Goal: Task Accomplishment & Management: Complete application form

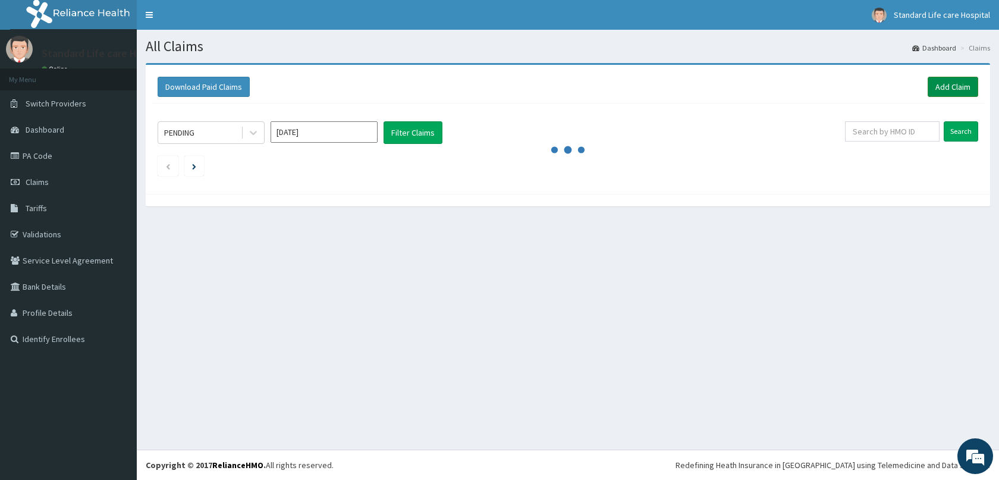
click at [955, 87] on link "Add Claim" at bounding box center [952, 87] width 51 height 20
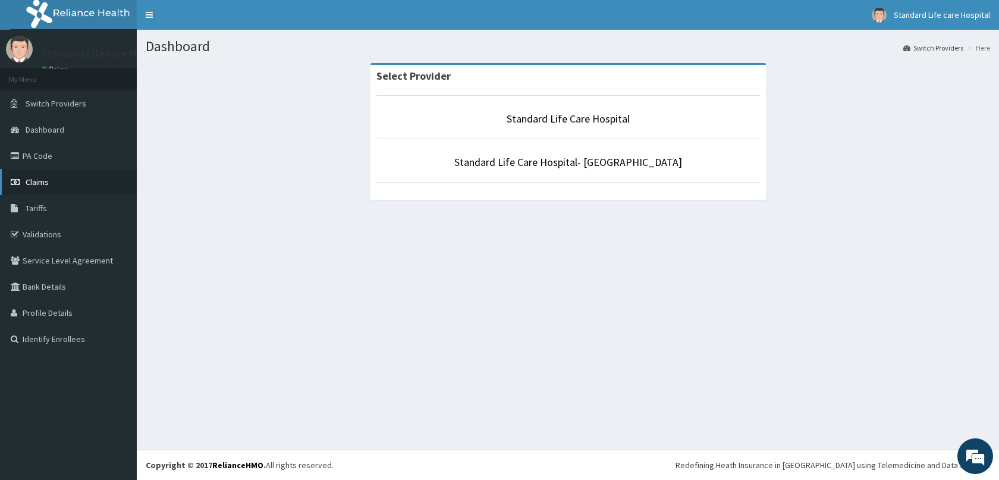
click at [33, 186] on span "Claims" at bounding box center [37, 182] width 23 height 11
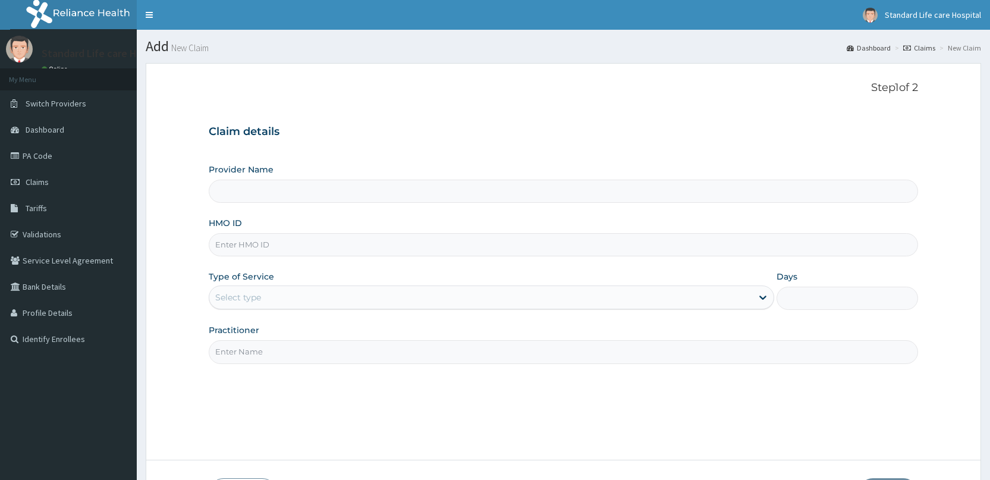
click at [510, 243] on input "HMO ID" at bounding box center [563, 244] width 709 height 23
type input "Standard Life Care Hospital"
type input "NTO/10022/A"
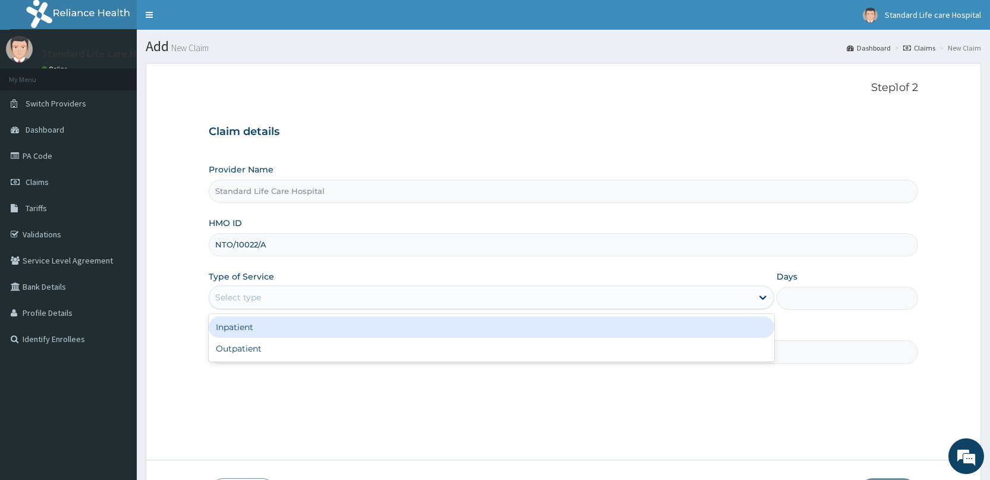
click at [290, 295] on div "Select type" at bounding box center [480, 297] width 543 height 19
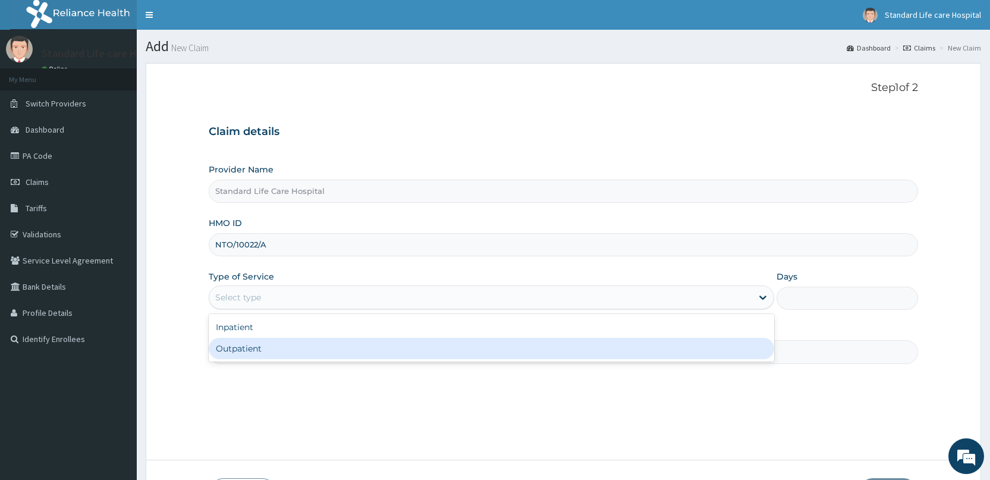
click at [270, 348] on div "Outpatient" at bounding box center [491, 348] width 565 height 21
type input "1"
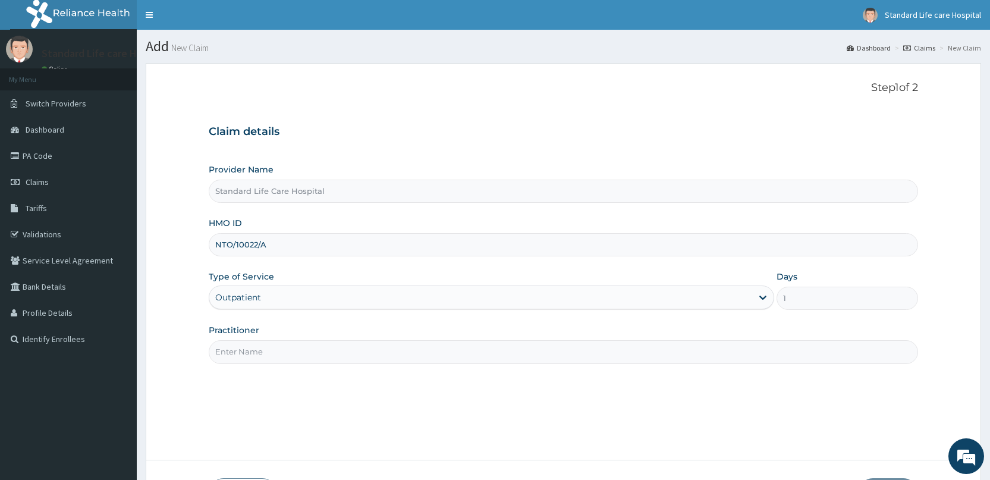
click at [263, 352] on input "Practitioner" at bounding box center [563, 351] width 709 height 23
type input "[PERSON_NAME]"
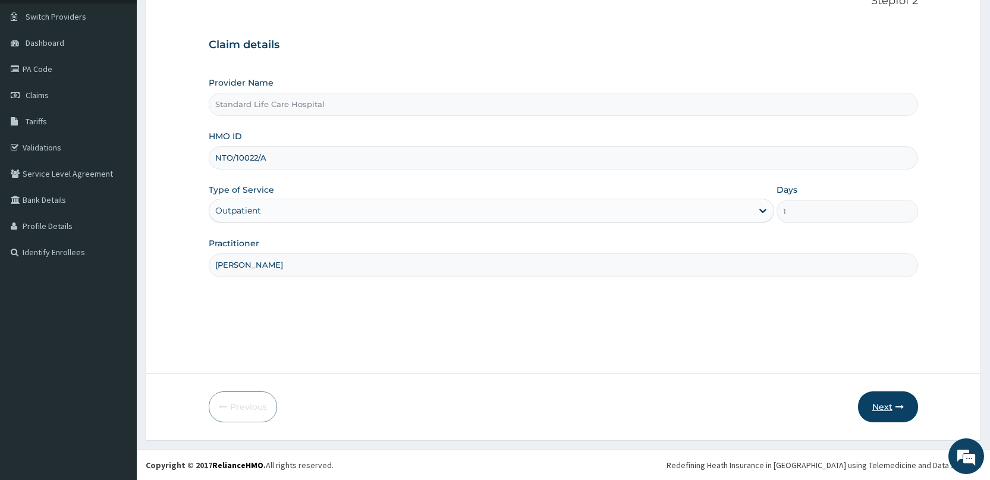
click at [906, 407] on button "Next" at bounding box center [888, 406] width 60 height 31
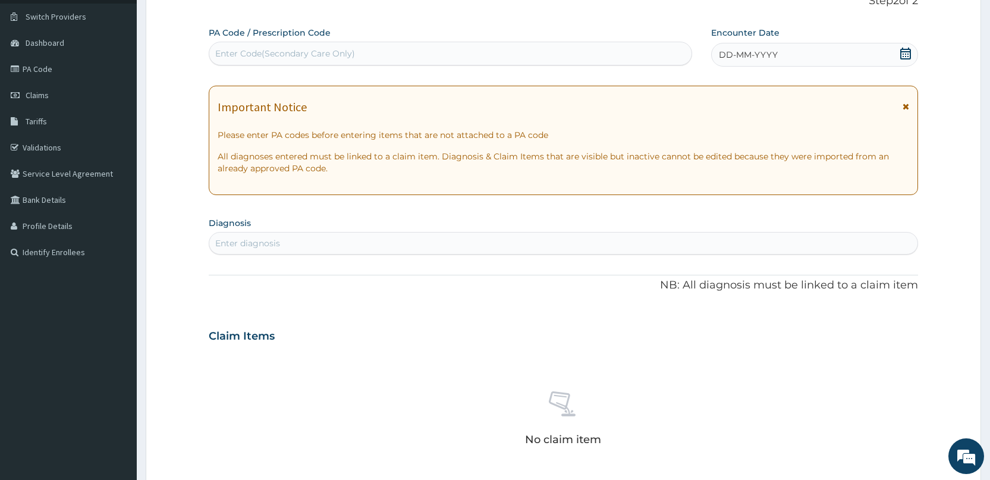
click at [906, 56] on icon at bounding box center [905, 54] width 12 height 12
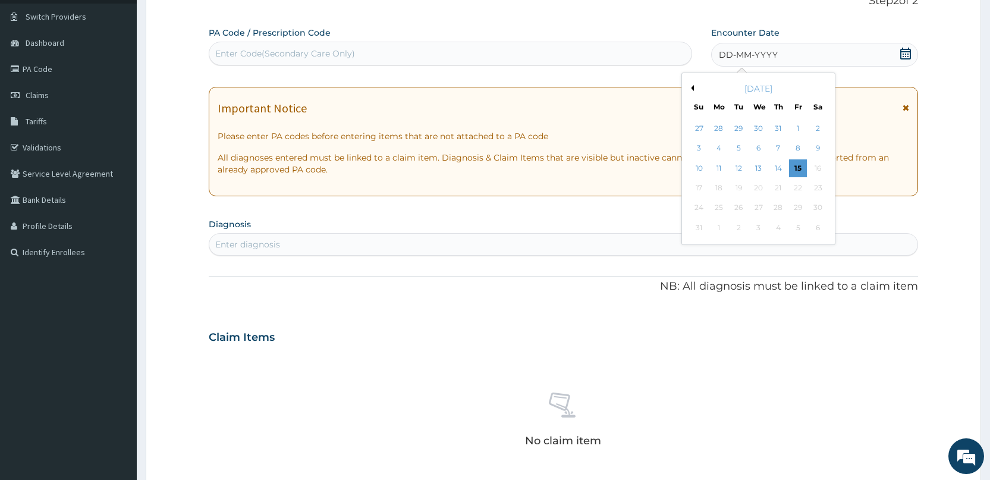
click at [780, 170] on div "14" at bounding box center [778, 168] width 18 height 18
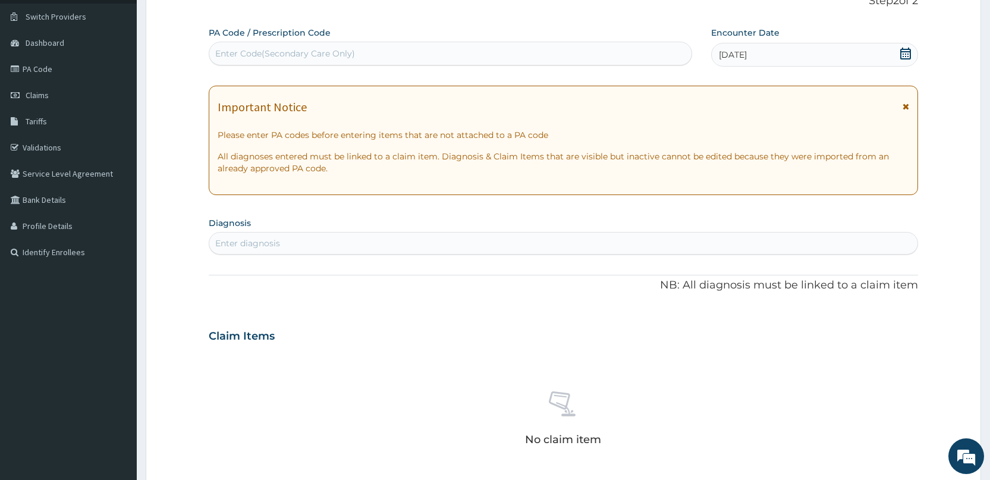
click at [638, 236] on div "Enter diagnosis" at bounding box center [563, 243] width 708 height 19
type input "malar"
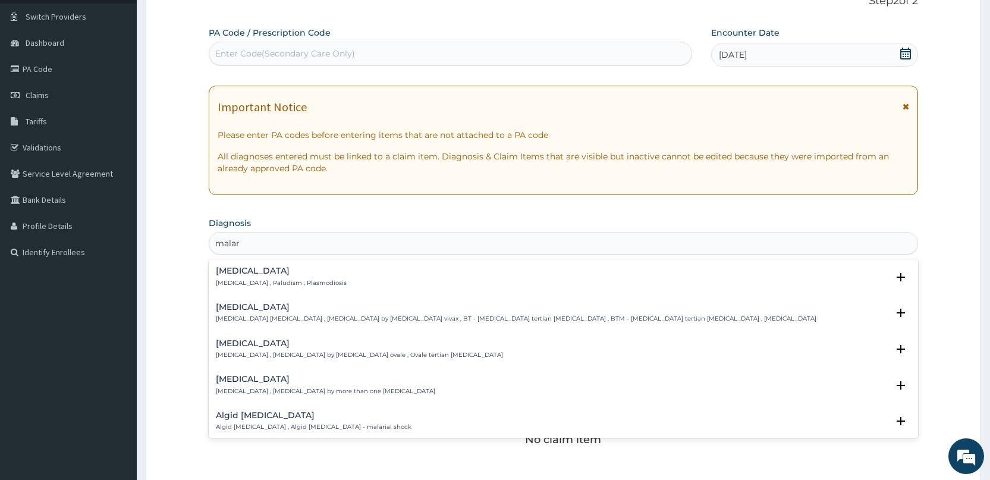
click at [315, 281] on div "[MEDICAL_DATA] [MEDICAL_DATA] , Paludism , Plasmodiosis" at bounding box center [563, 276] width 695 height 21
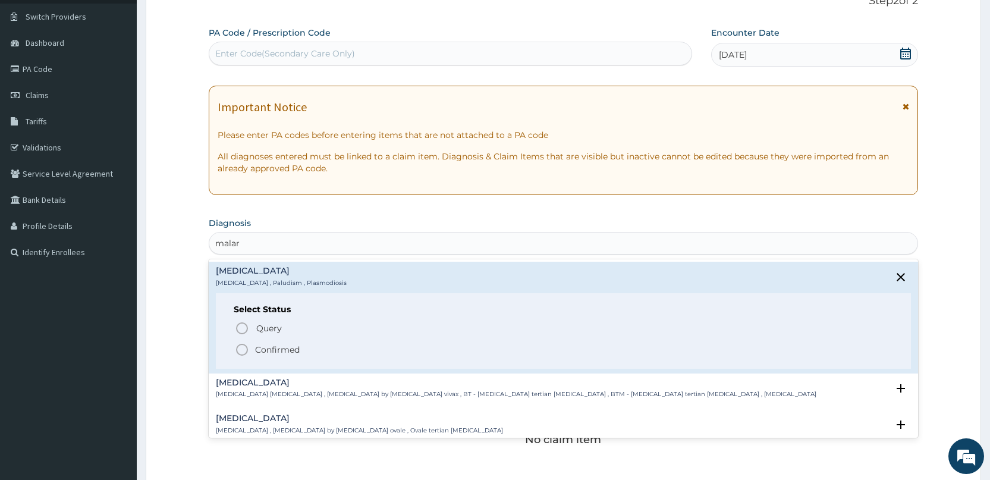
click at [281, 346] on p "Confirmed" at bounding box center [277, 350] width 45 height 12
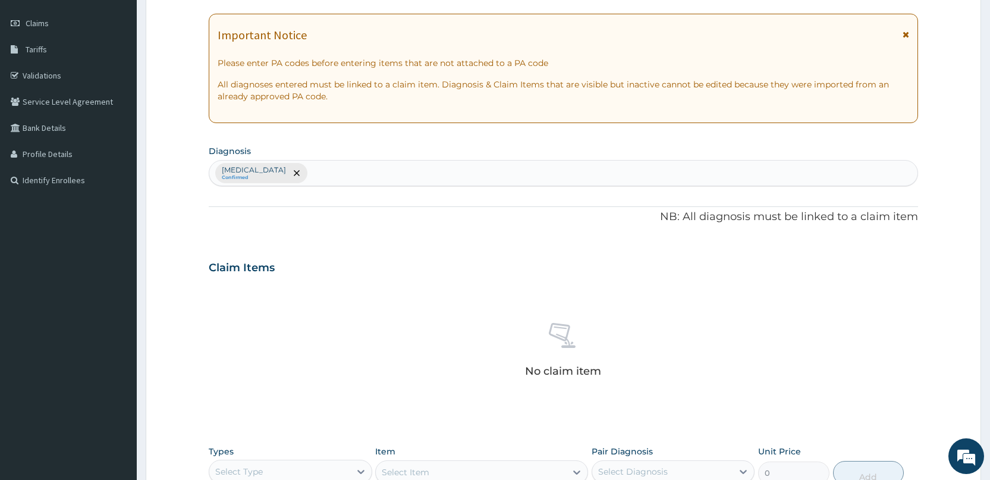
scroll to position [325, 0]
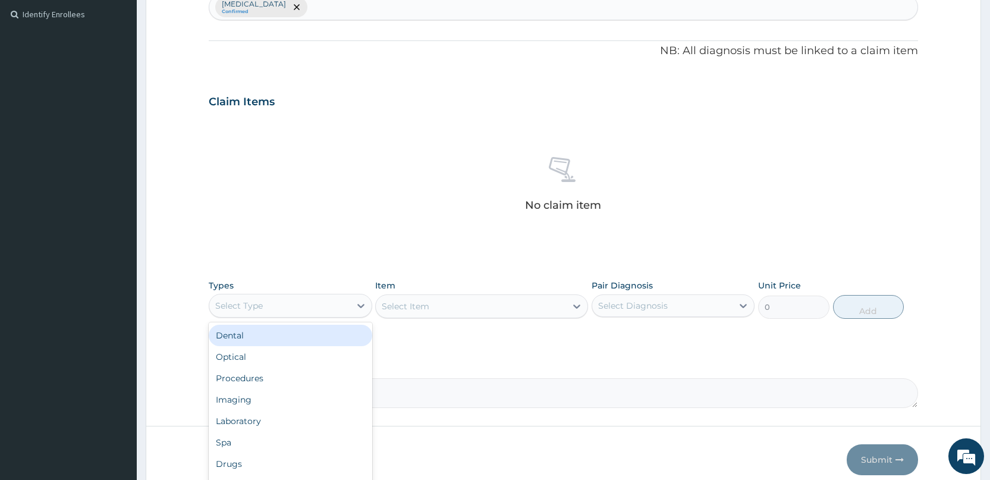
click at [292, 304] on div "Select Type" at bounding box center [279, 305] width 140 height 19
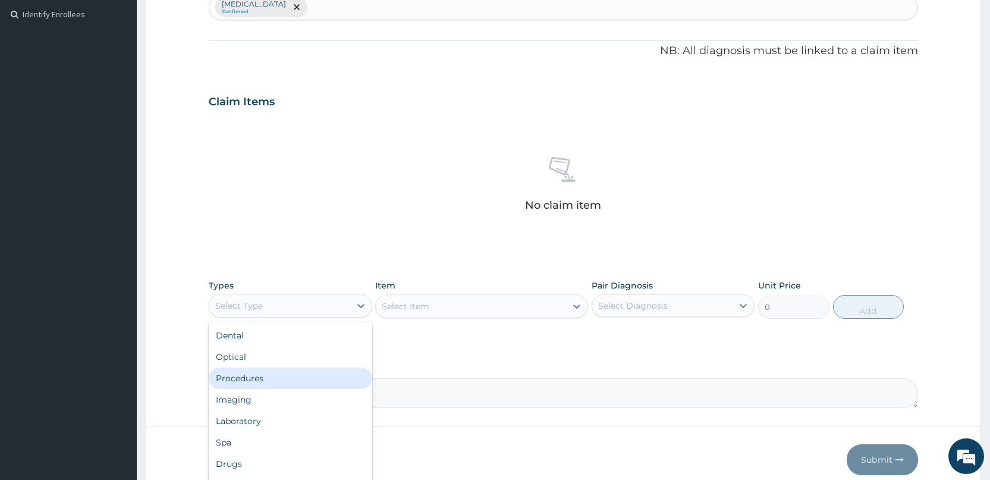
click at [288, 387] on div "Procedures" at bounding box center [290, 377] width 163 height 21
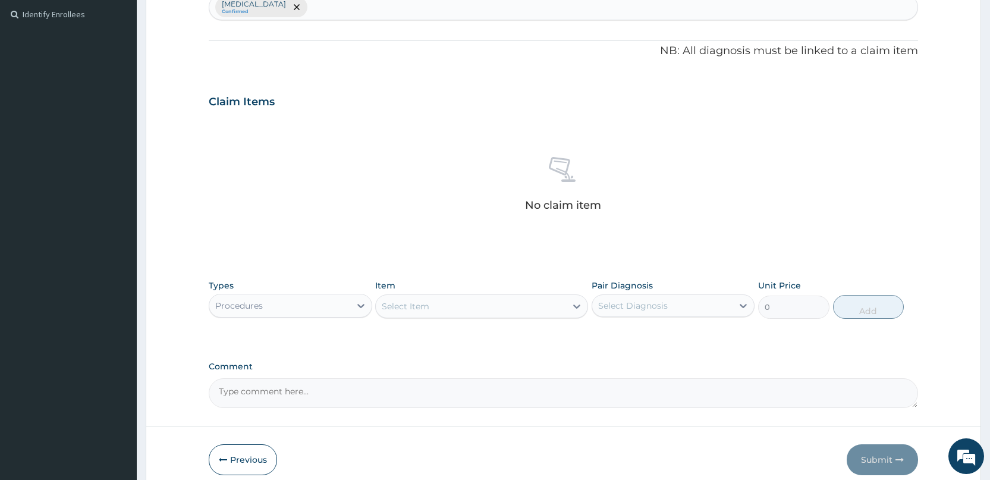
click at [554, 314] on div "Select Item" at bounding box center [471, 306] width 190 height 19
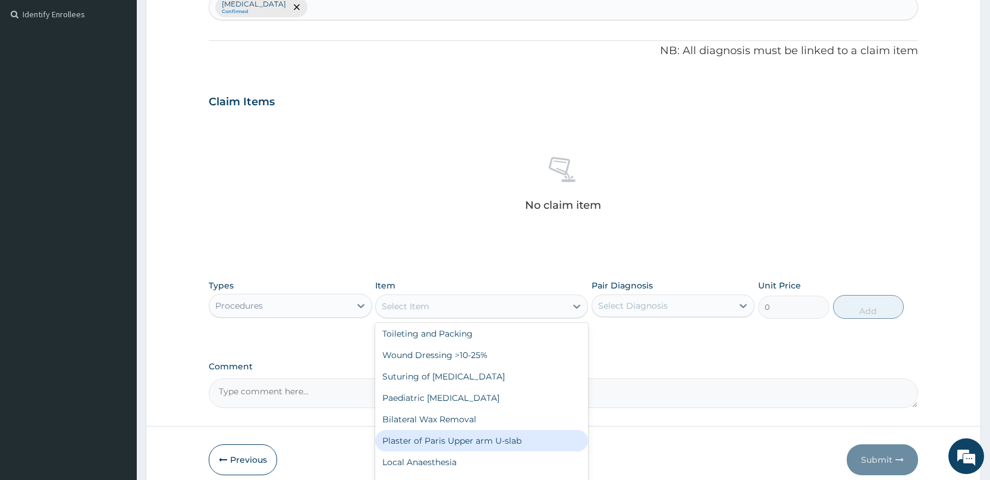
scroll to position [0, 0]
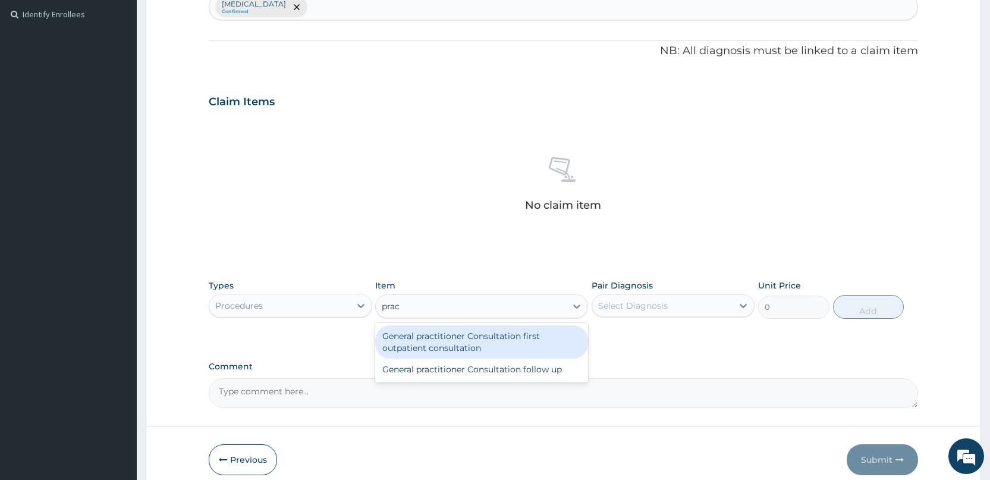
type input "pract"
click at [553, 331] on div "General practitioner Consultation first outpatient consultation" at bounding box center [481, 341] width 213 height 33
type input "3000"
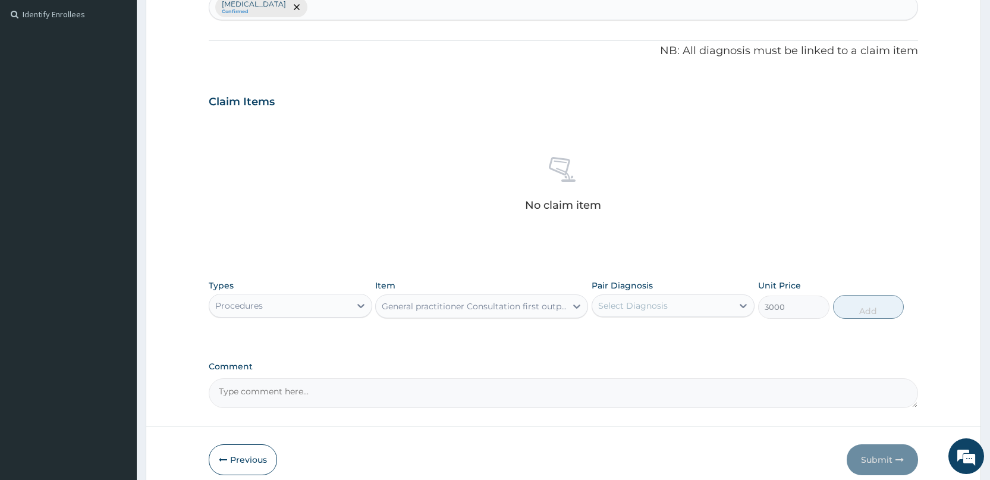
click at [624, 307] on div "Select Diagnosis" at bounding box center [633, 306] width 70 height 12
click at [635, 356] on div "PA Code / Prescription Code Enter Code(Secondary Care Only) Encounter Date 14-0…" at bounding box center [563, 98] width 709 height 619
click at [654, 311] on div "Select Diagnosis" at bounding box center [633, 306] width 70 height 12
click at [662, 344] on div "[MEDICAL_DATA]" at bounding box center [672, 336] width 163 height 24
checkbox input "true"
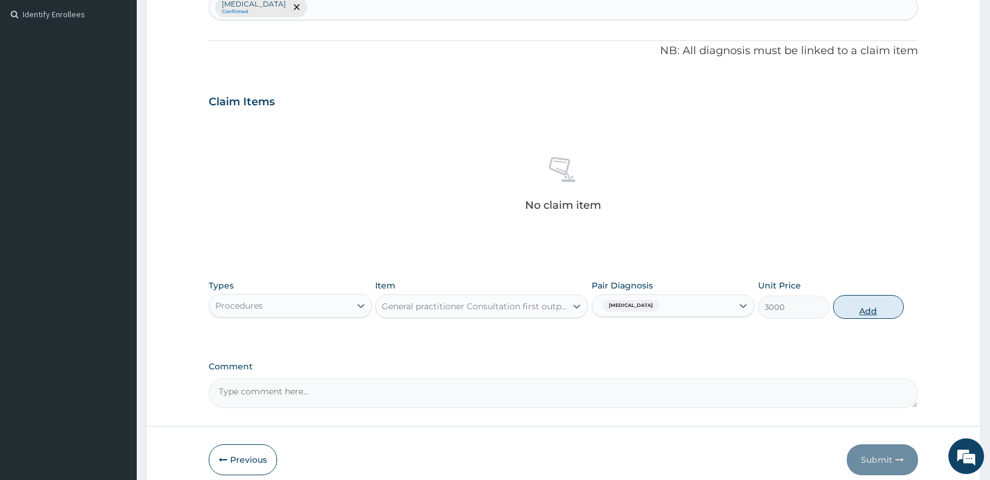
click at [889, 301] on button "Add" at bounding box center [868, 307] width 71 height 24
type input "0"
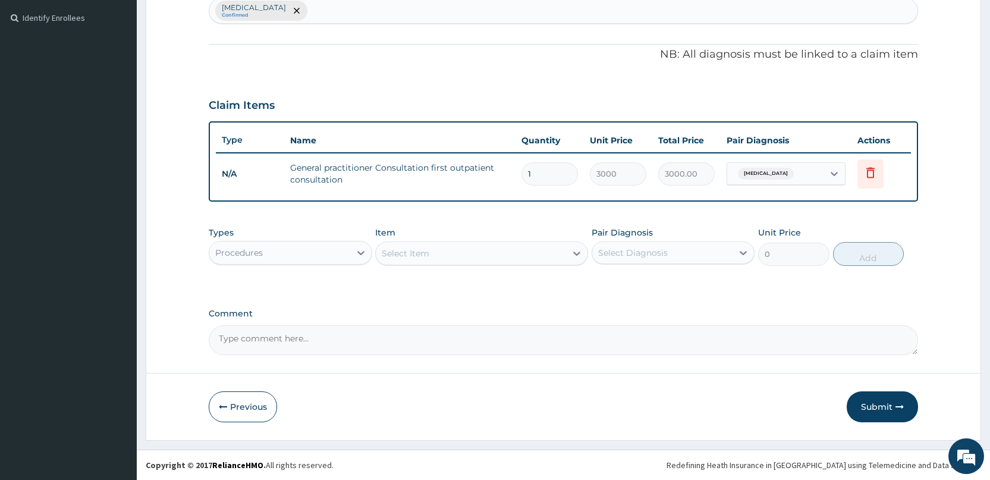
scroll to position [321, 0]
click at [294, 255] on div "Procedures" at bounding box center [279, 252] width 140 height 19
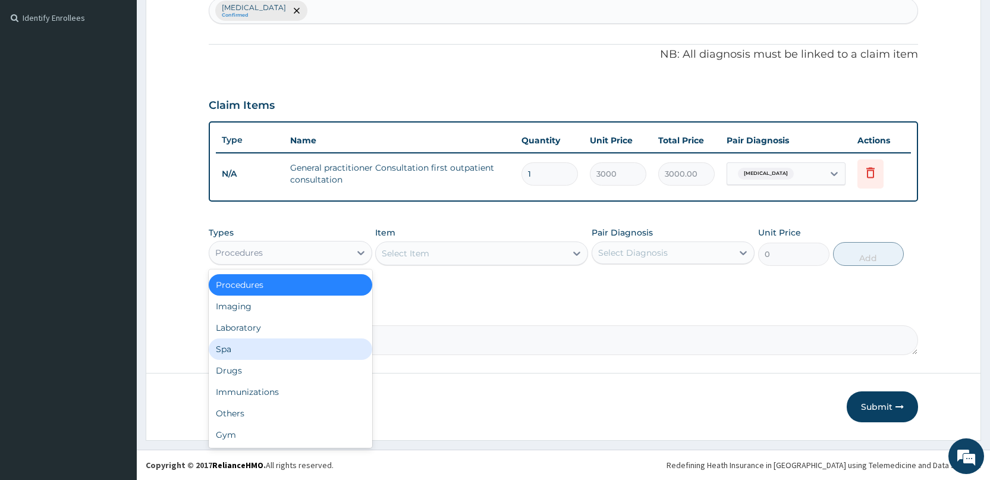
scroll to position [0, 0]
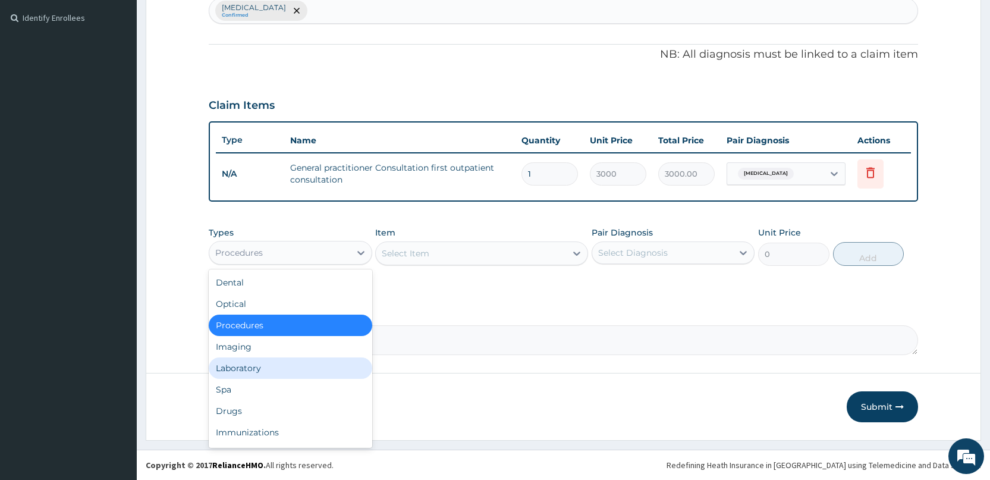
click at [301, 362] on div "Laboratory" at bounding box center [290, 367] width 163 height 21
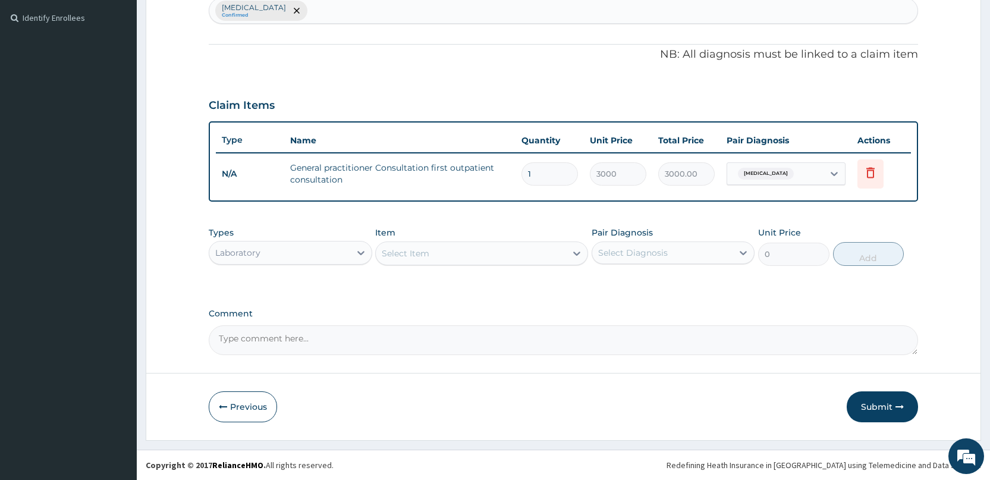
click at [466, 251] on div "Select Item" at bounding box center [471, 253] width 190 height 19
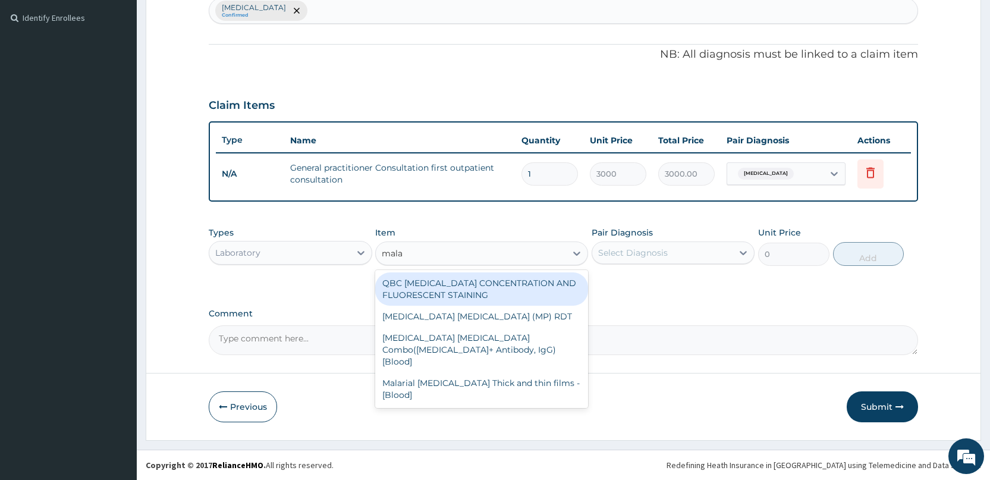
type input "malar"
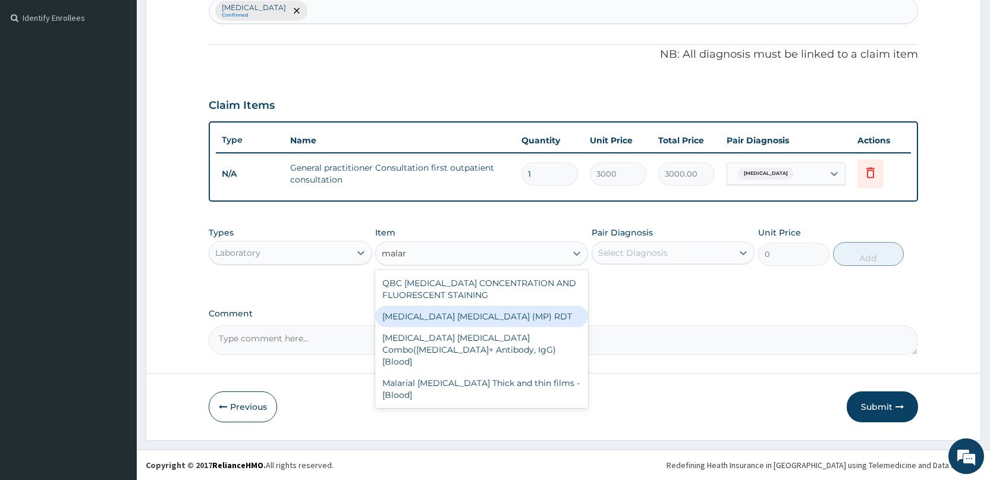
click at [493, 317] on div "[MEDICAL_DATA] [MEDICAL_DATA] (MP) RDT" at bounding box center [481, 316] width 213 height 21
type input "1500"
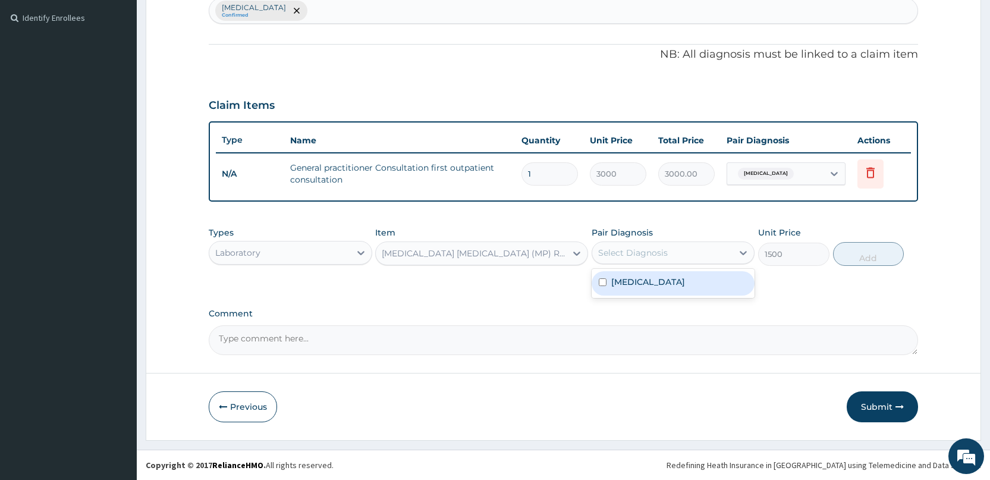
drag, startPoint x: 680, startPoint y: 253, endPoint x: 649, endPoint y: 276, distance: 38.6
click at [679, 253] on div "Select Diagnosis" at bounding box center [662, 252] width 140 height 19
click at [644, 278] on div "[MEDICAL_DATA]" at bounding box center [672, 283] width 163 height 24
checkbox input "true"
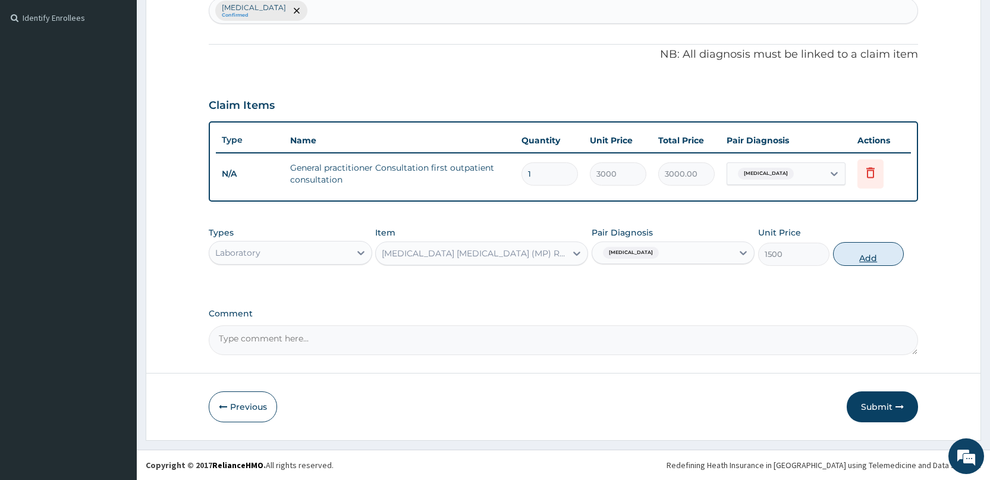
click at [849, 261] on button "Add" at bounding box center [868, 254] width 71 height 24
type input "0"
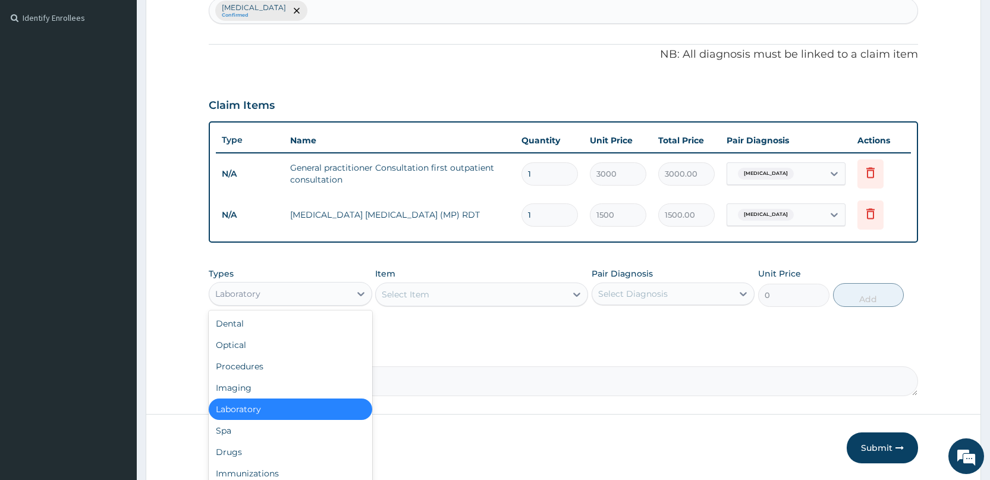
click at [303, 295] on div "Laboratory" at bounding box center [279, 293] width 140 height 19
click at [291, 459] on div "Drugs" at bounding box center [290, 451] width 163 height 21
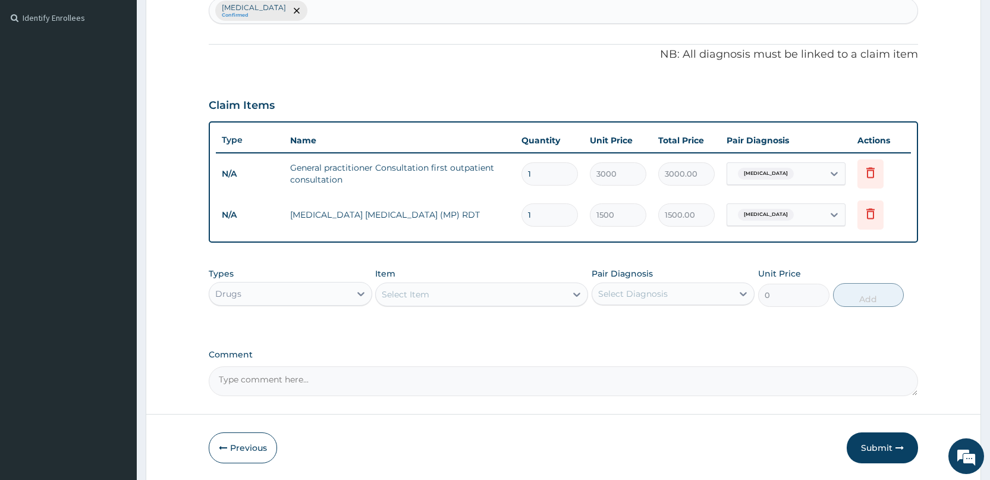
click at [404, 296] on div "Select Item" at bounding box center [406, 294] width 48 height 12
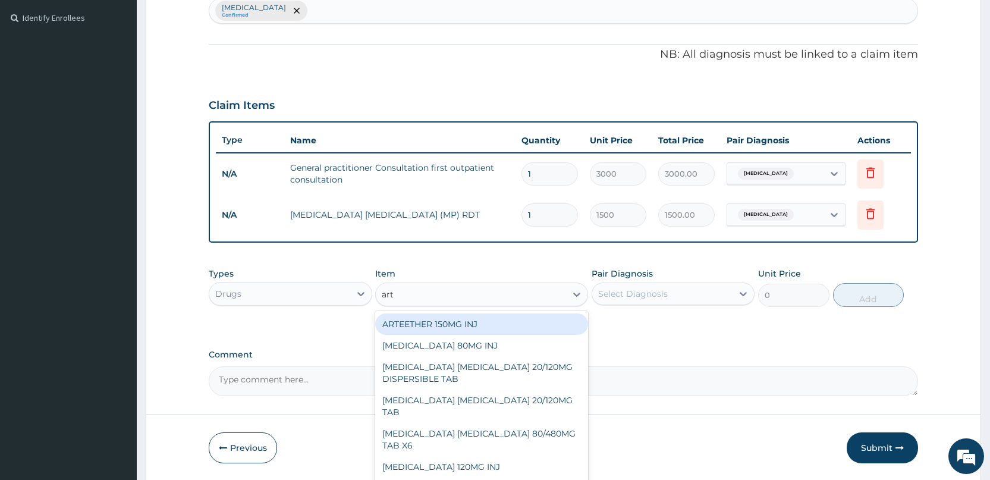
type input "arte"
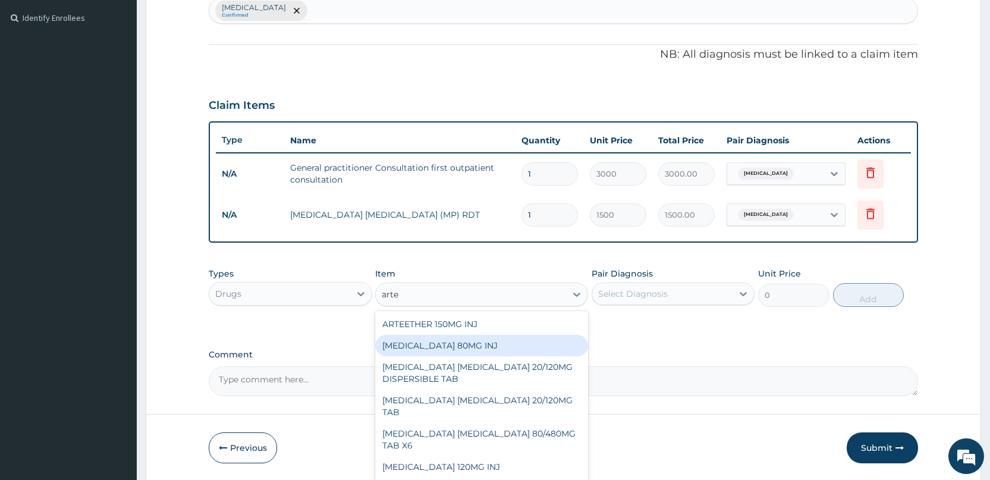
click at [435, 338] on div "[MEDICAL_DATA] 80MG INJ" at bounding box center [481, 345] width 213 height 21
type input "1400"
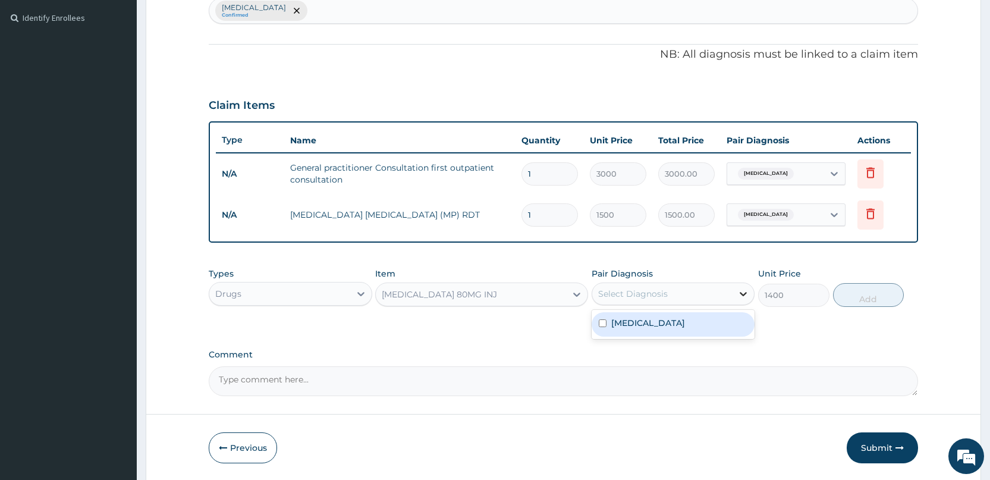
click at [744, 295] on icon at bounding box center [743, 294] width 7 height 4
click at [707, 316] on div "[MEDICAL_DATA]" at bounding box center [672, 324] width 163 height 24
checkbox input "true"
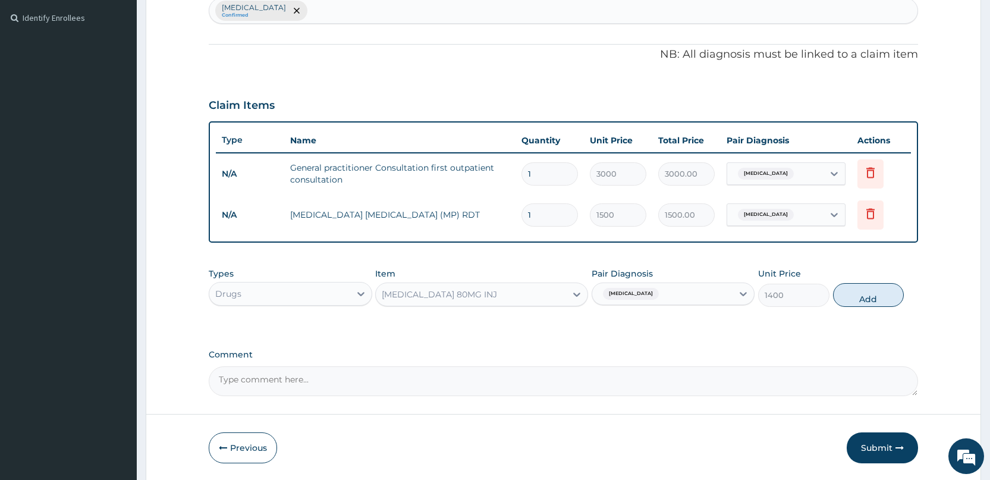
click at [875, 276] on div "Types Drugs Item ARTEMETHER 80MG INJ Pair Diagnosis Malaria Unit Price 1400 Add" at bounding box center [563, 287] width 709 height 51
click at [867, 288] on button "Add" at bounding box center [868, 295] width 71 height 24
type input "0"
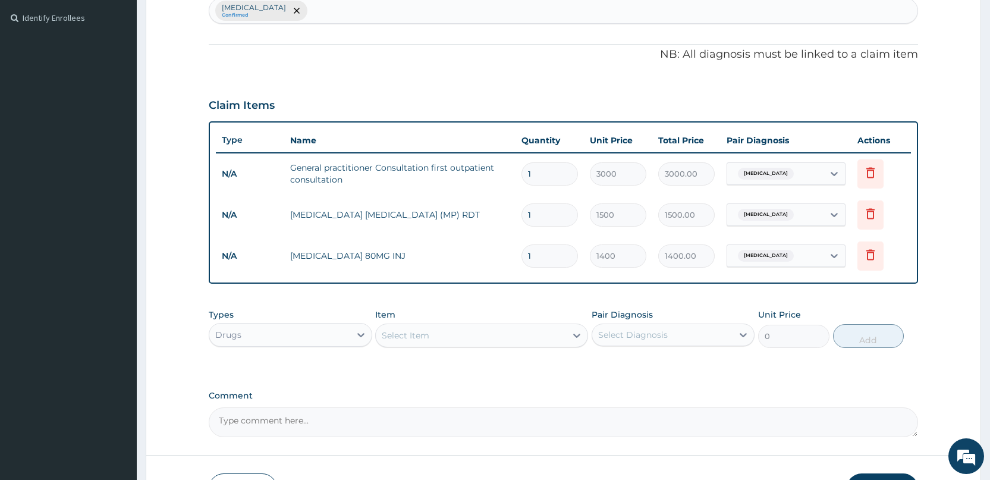
type input "0.00"
type input "2"
type input "2800.00"
type input "0.00"
type input "6"
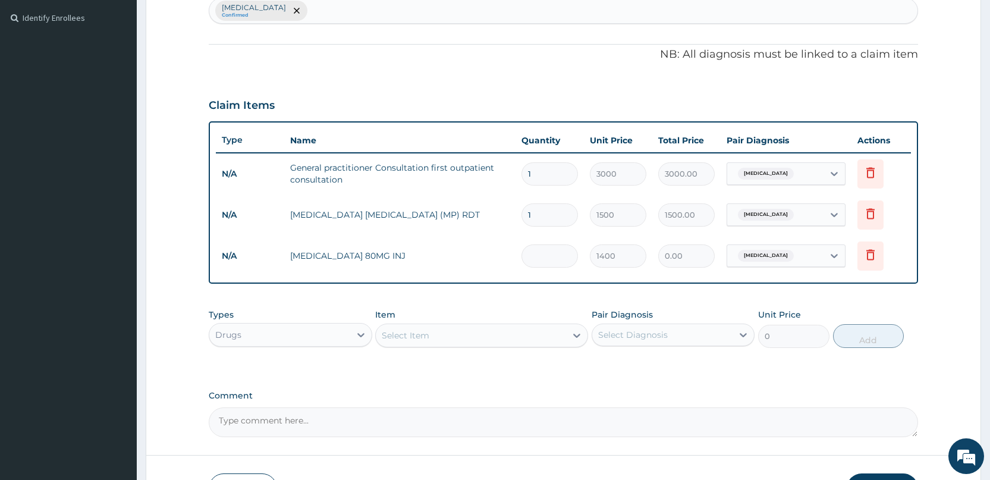
type input "8400.00"
type input "6"
click at [524, 341] on div "Select Item" at bounding box center [471, 335] width 190 height 19
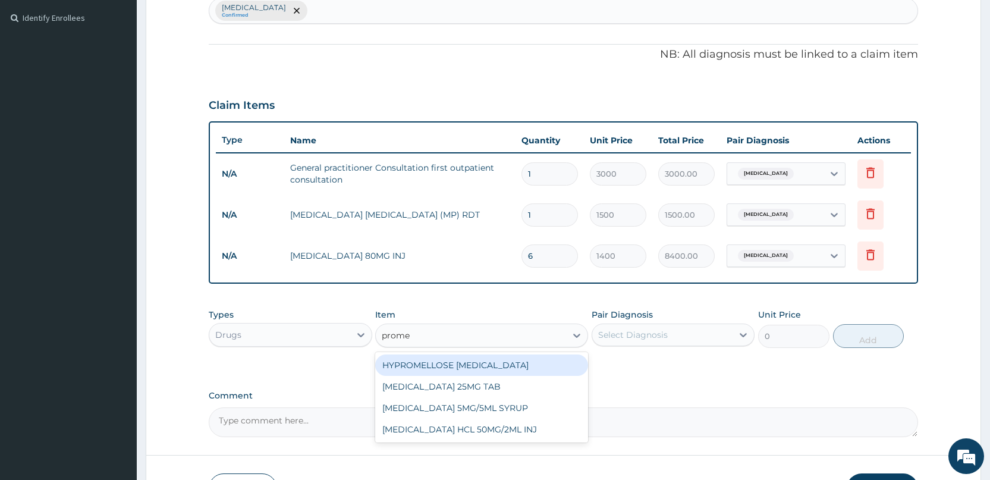
type input "promet"
click at [517, 370] on div "[MEDICAL_DATA] 25MG TAB" at bounding box center [481, 364] width 213 height 21
type input "52.5"
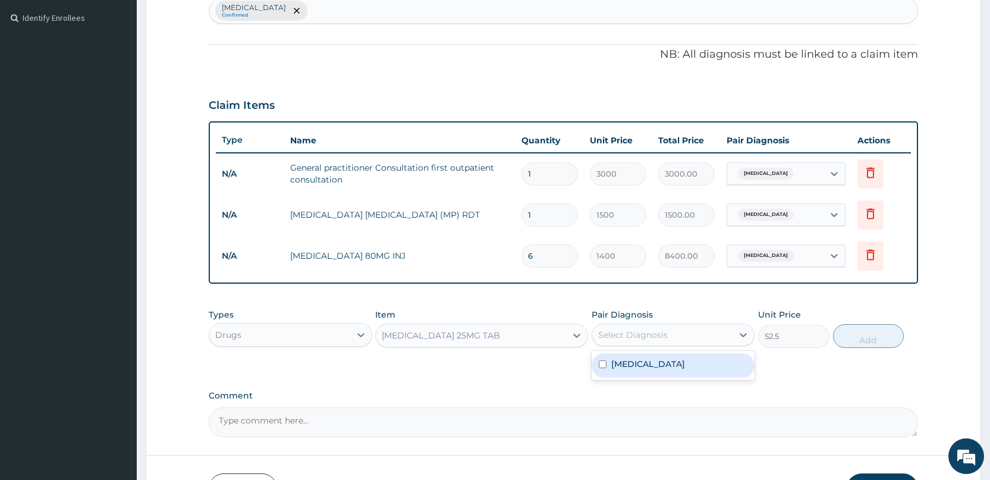
click at [663, 329] on div "Select Diagnosis" at bounding box center [633, 335] width 70 height 12
click at [634, 367] on label "[MEDICAL_DATA]" at bounding box center [648, 364] width 74 height 12
checkbox input "true"
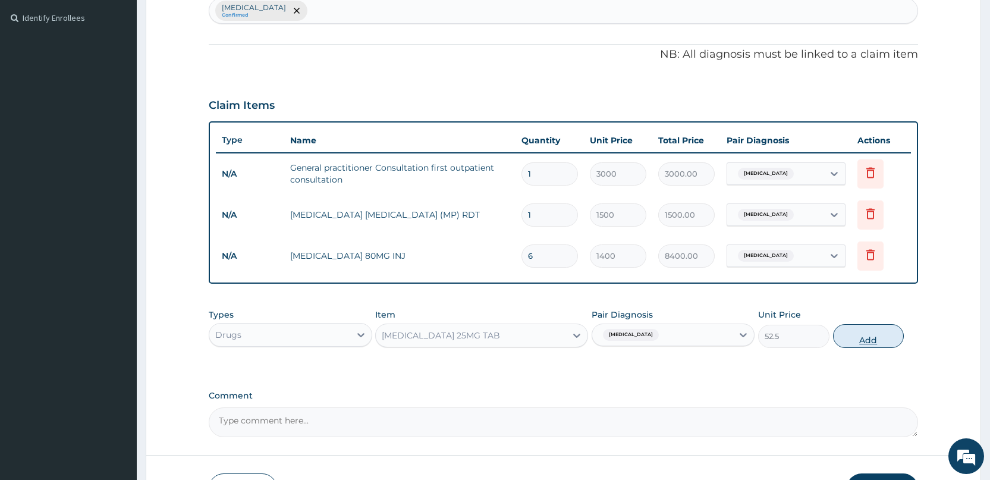
click at [861, 335] on button "Add" at bounding box center [868, 336] width 71 height 24
type input "0"
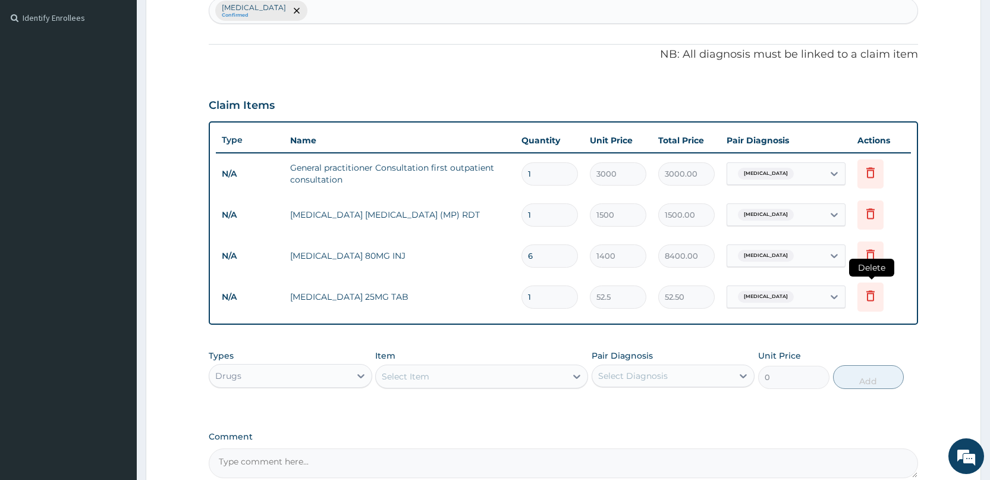
click at [863, 304] on icon at bounding box center [870, 296] width 26 height 29
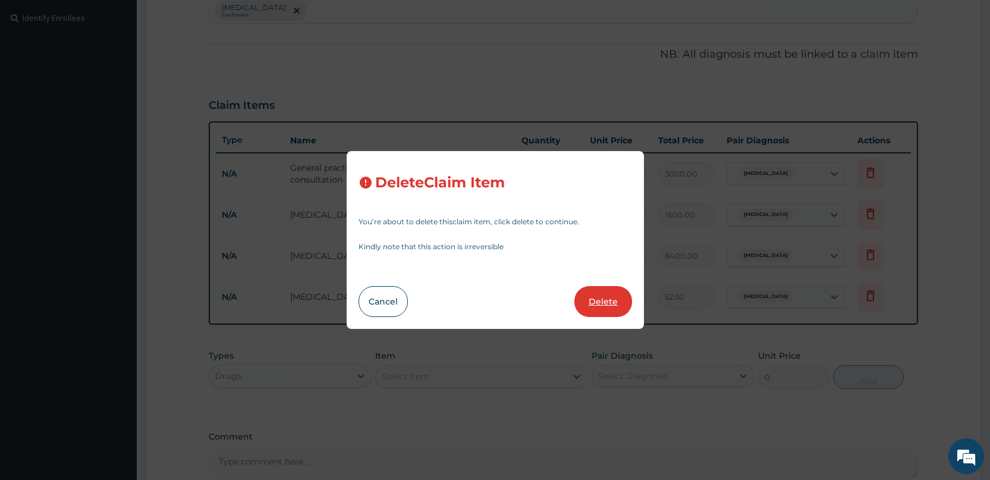
click at [615, 300] on button "Delete" at bounding box center [603, 301] width 58 height 31
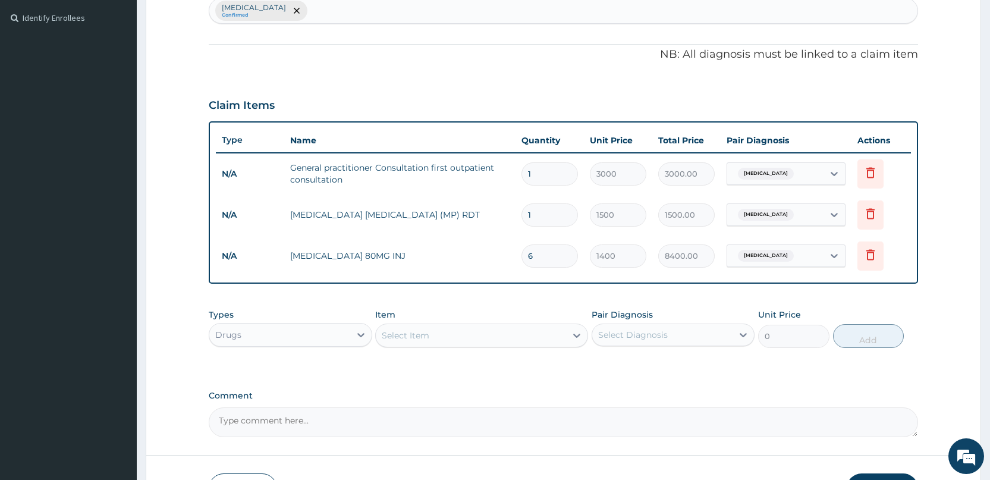
click at [500, 336] on div "Select Item" at bounding box center [471, 335] width 190 height 19
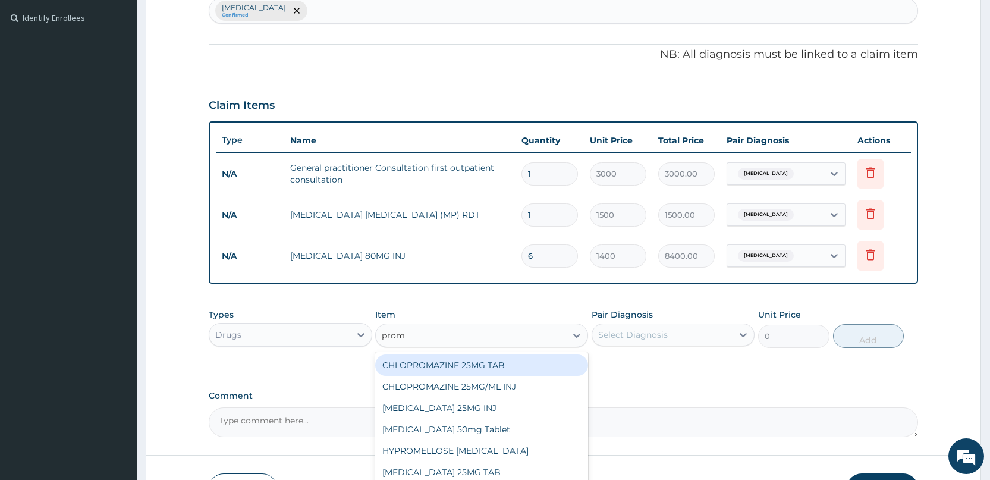
type input "prome"
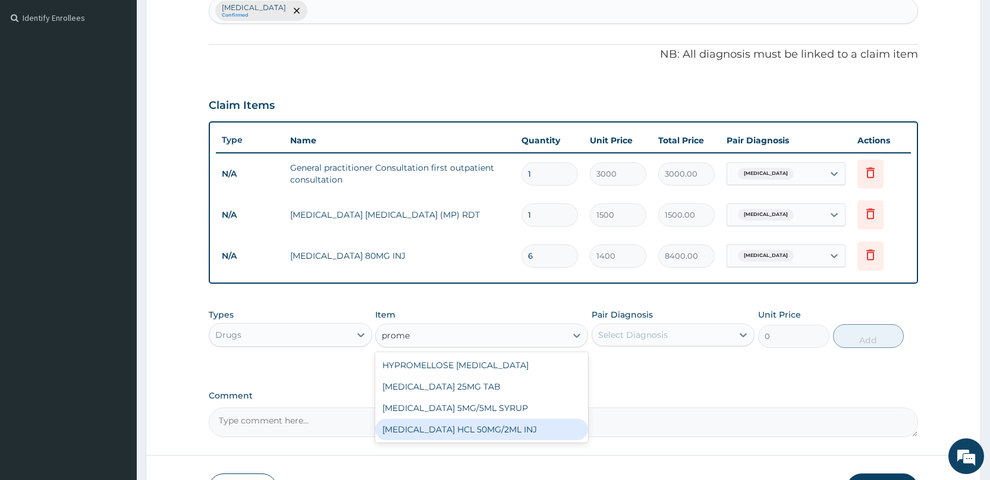
click at [500, 436] on div "[MEDICAL_DATA] HCL 50MG/2ML INJ" at bounding box center [481, 429] width 213 height 21
type input "700"
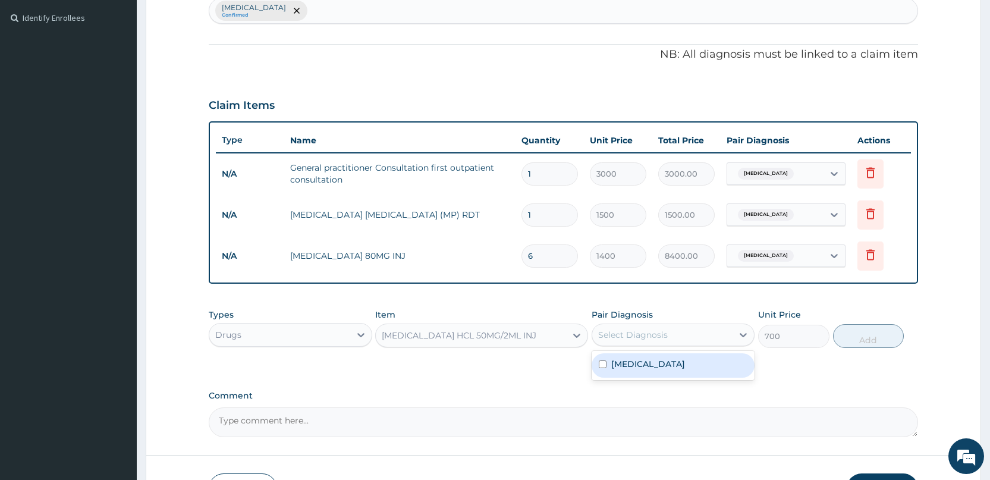
click at [634, 345] on div "Select Diagnosis" at bounding box center [672, 334] width 163 height 23
click at [628, 364] on label "[MEDICAL_DATA]" at bounding box center [648, 364] width 74 height 12
checkbox input "true"
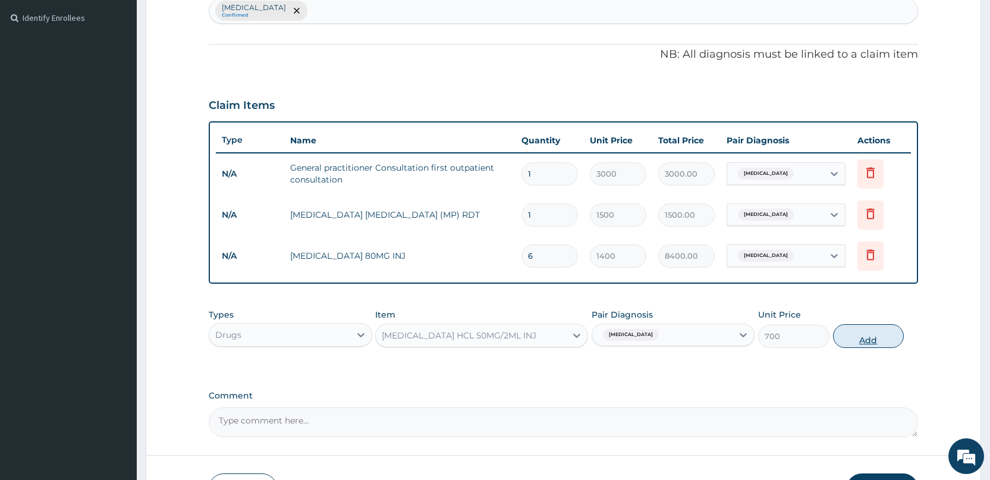
click at [849, 339] on button "Add" at bounding box center [868, 336] width 71 height 24
type input "0"
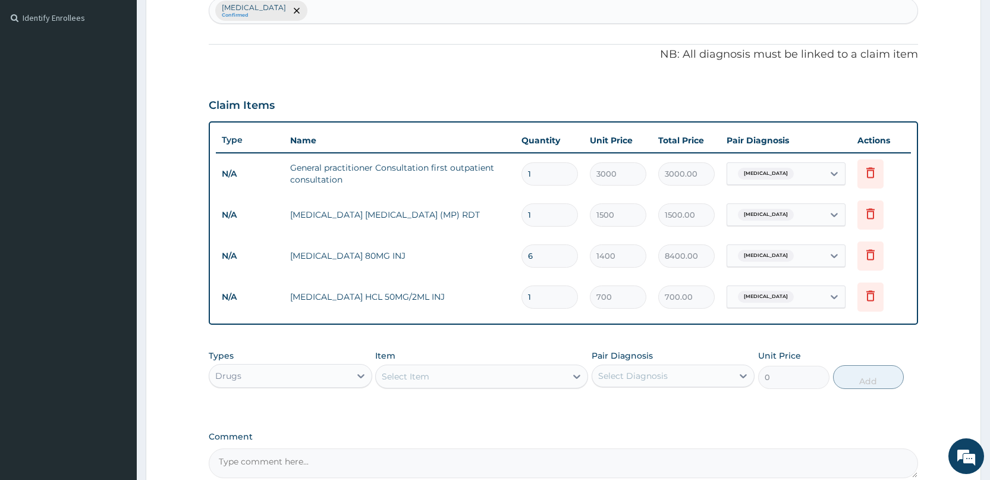
type input "0.00"
type input "3"
type input "2100.00"
type input "3"
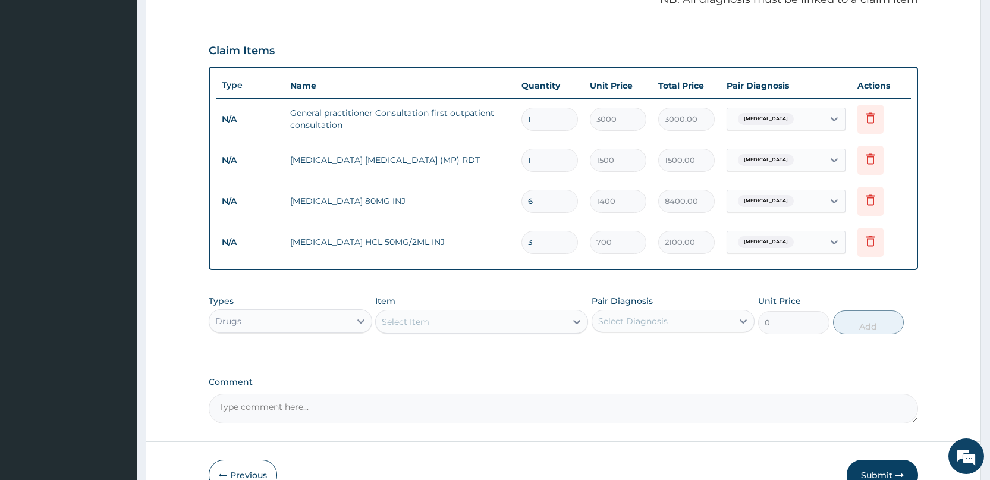
scroll to position [444, 0]
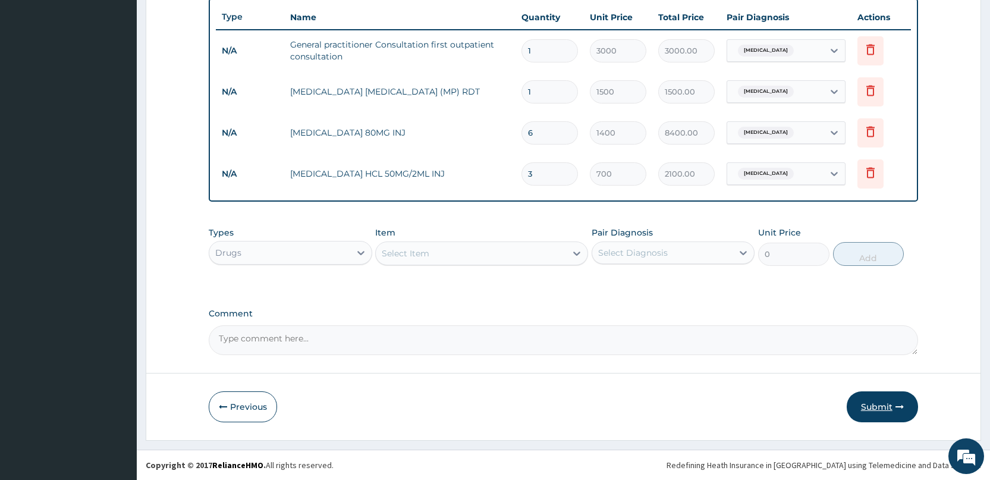
click at [890, 399] on button "Submit" at bounding box center [882, 406] width 71 height 31
click at [895, 410] on icon "button" at bounding box center [899, 406] width 8 height 8
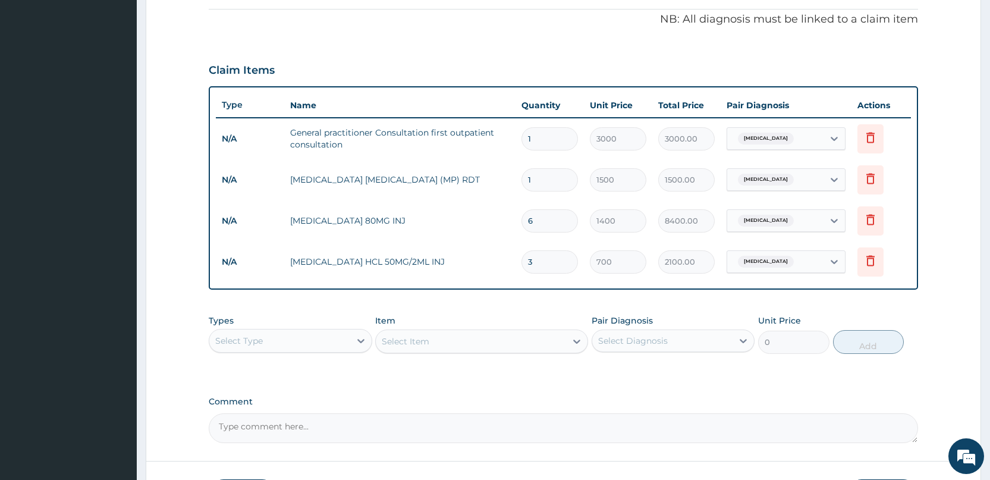
scroll to position [357, 0]
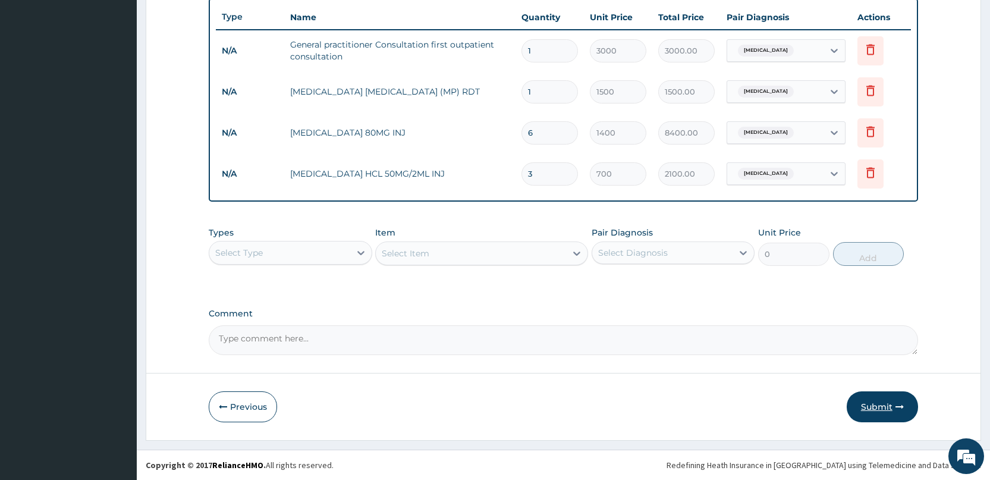
click at [883, 409] on button "Submit" at bounding box center [882, 406] width 71 height 31
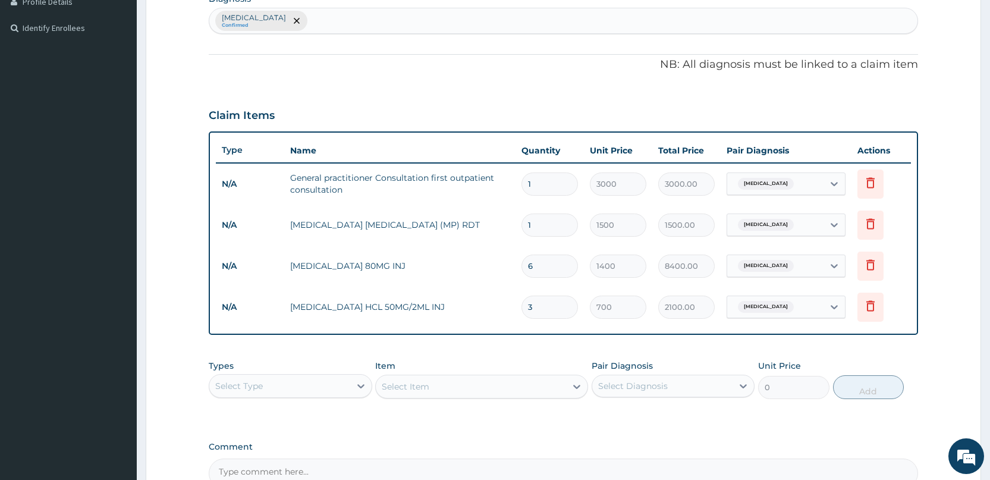
scroll to position [416, 0]
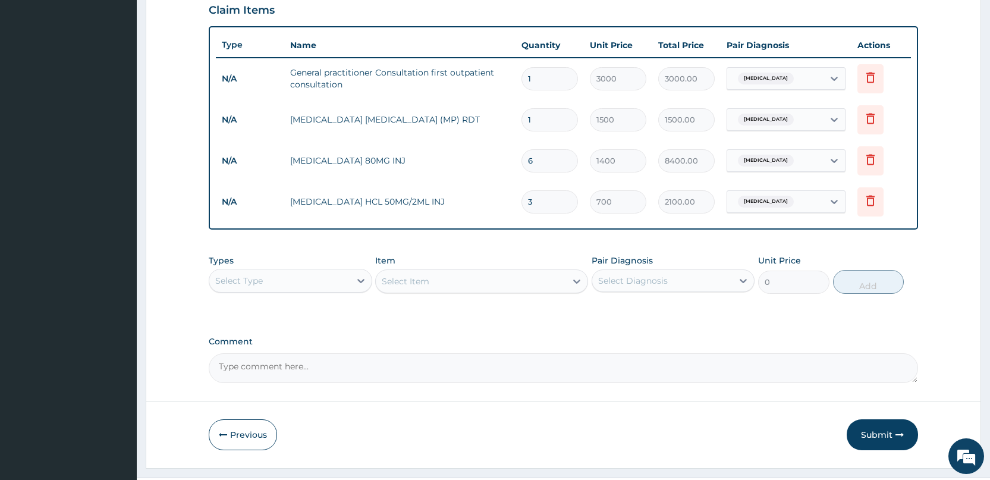
drag, startPoint x: 878, startPoint y: 435, endPoint x: 870, endPoint y: 438, distance: 8.8
click at [876, 435] on button "Submit" at bounding box center [882, 434] width 71 height 31
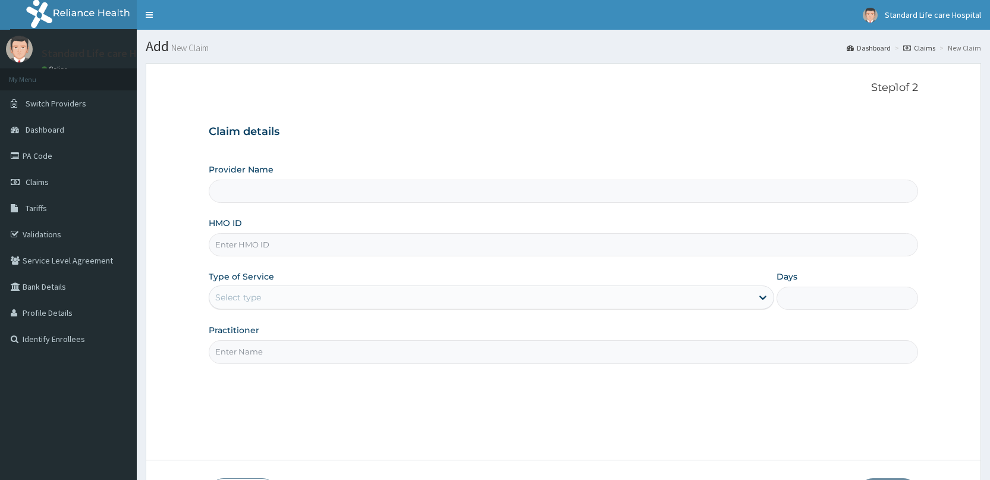
drag, startPoint x: 0, startPoint y: 0, endPoint x: 465, endPoint y: 239, distance: 522.7
click at [465, 239] on input "HMO ID" at bounding box center [563, 244] width 709 height 23
type input "Standard Life Care Hospital"
type input "NTO/10022/A"
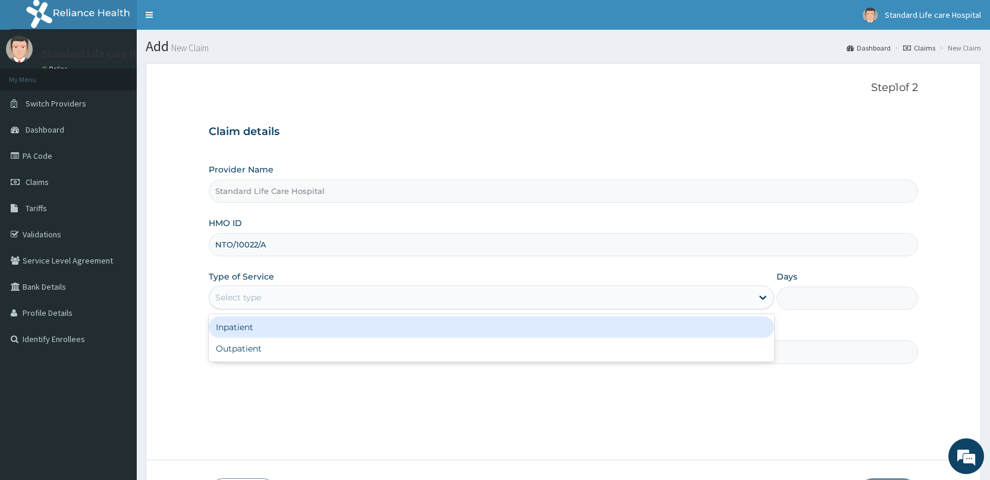
click at [661, 307] on div "Select type" at bounding box center [491, 297] width 565 height 24
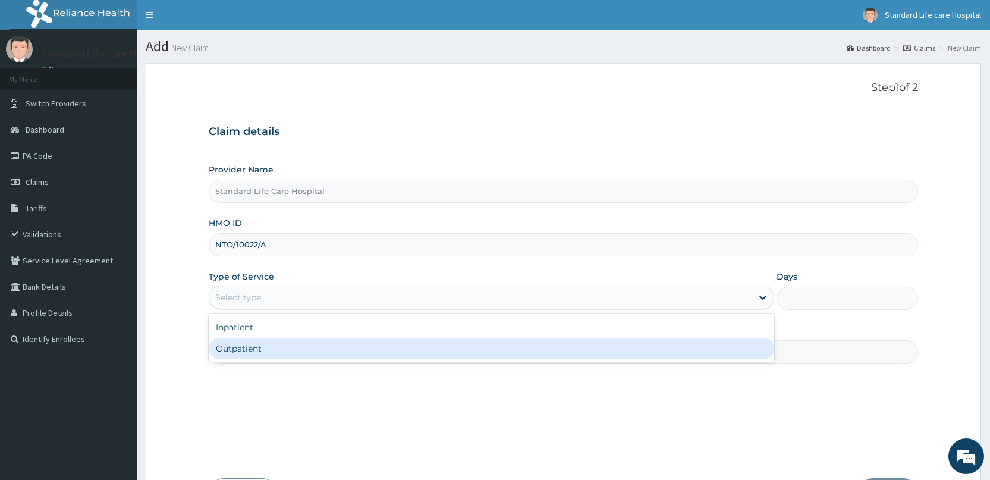
click at [486, 358] on div "Outpatient" at bounding box center [491, 348] width 565 height 21
type input "1"
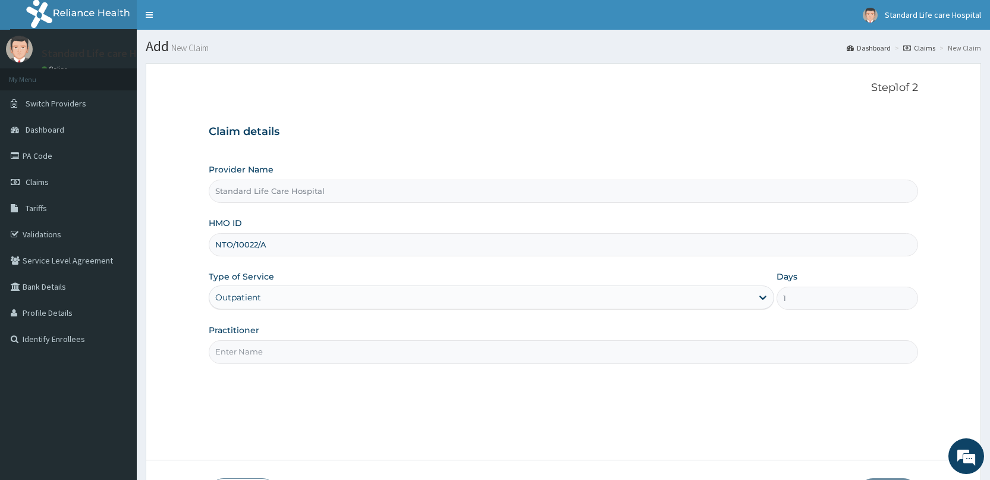
click at [486, 358] on input "Practitioner" at bounding box center [563, 351] width 709 height 23
type input "[PERSON_NAME]"
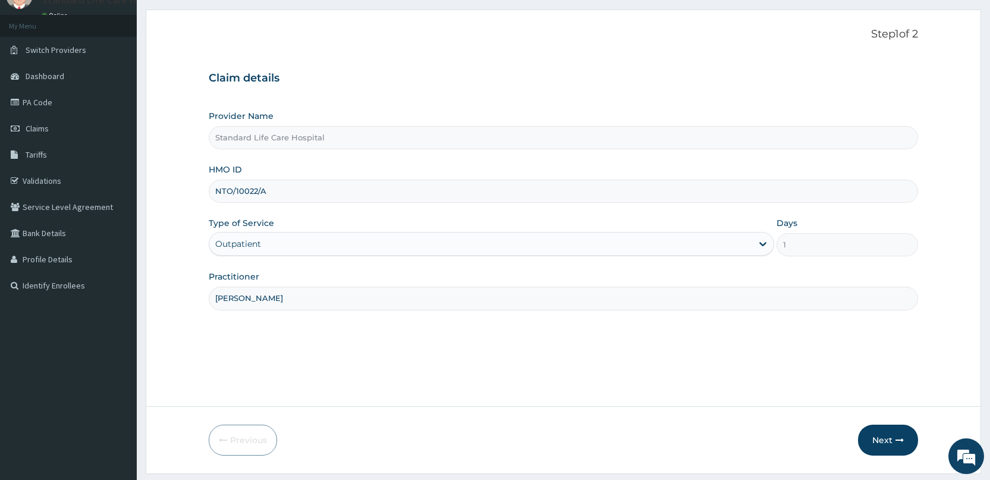
scroll to position [87, 0]
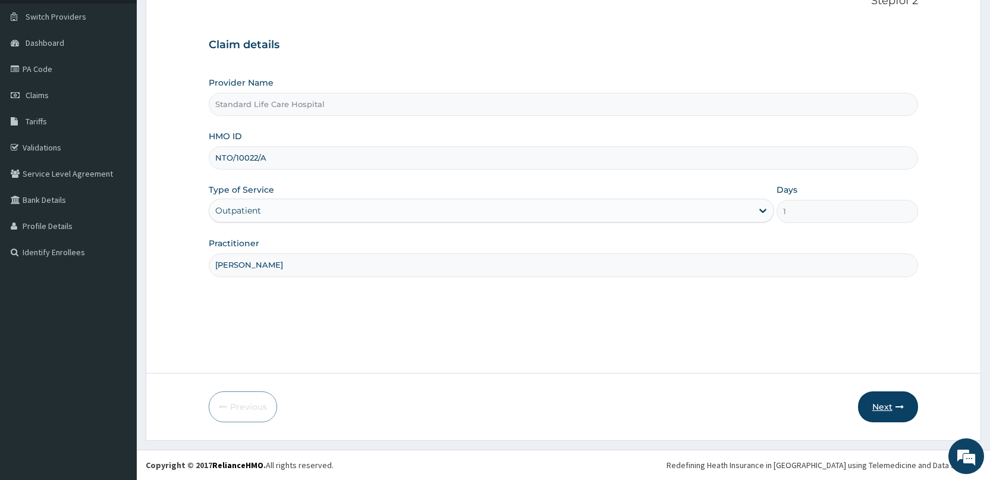
click at [887, 411] on button "Next" at bounding box center [888, 406] width 60 height 31
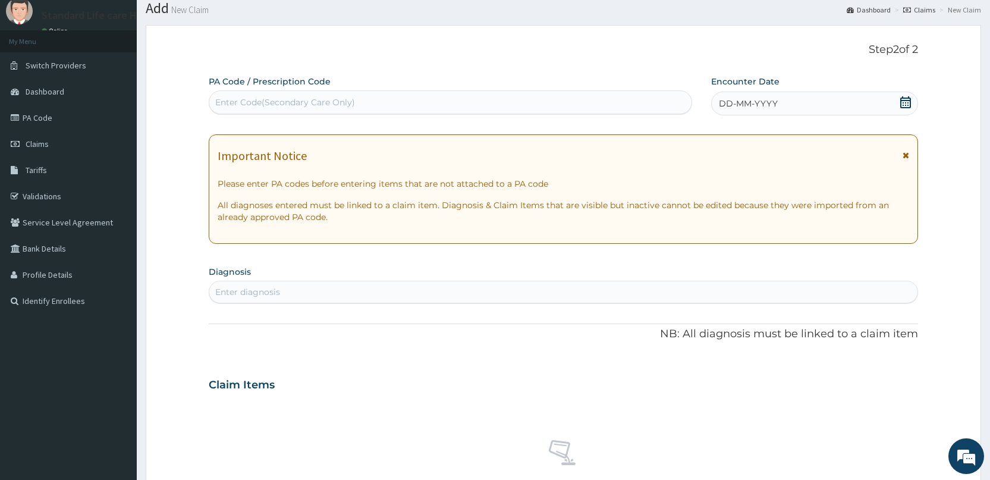
scroll to position [17, 0]
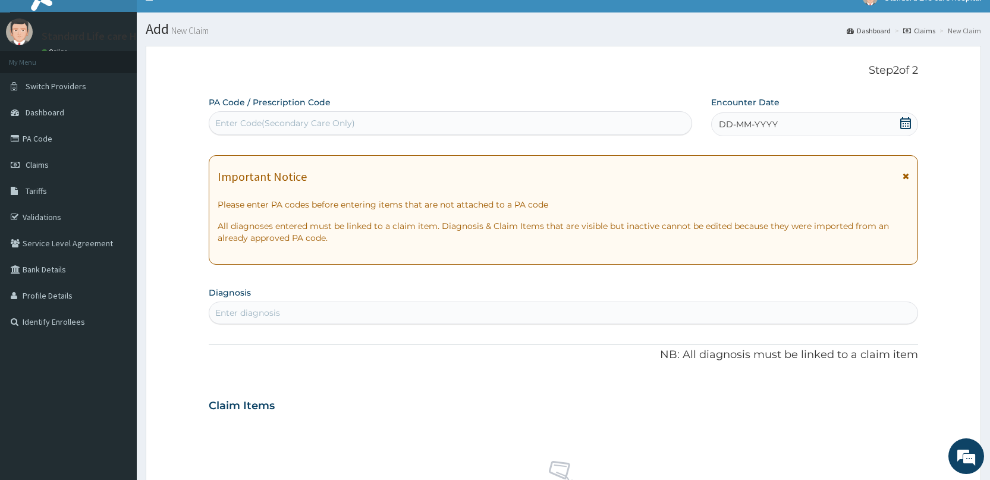
click at [900, 121] on icon at bounding box center [905, 123] width 11 height 12
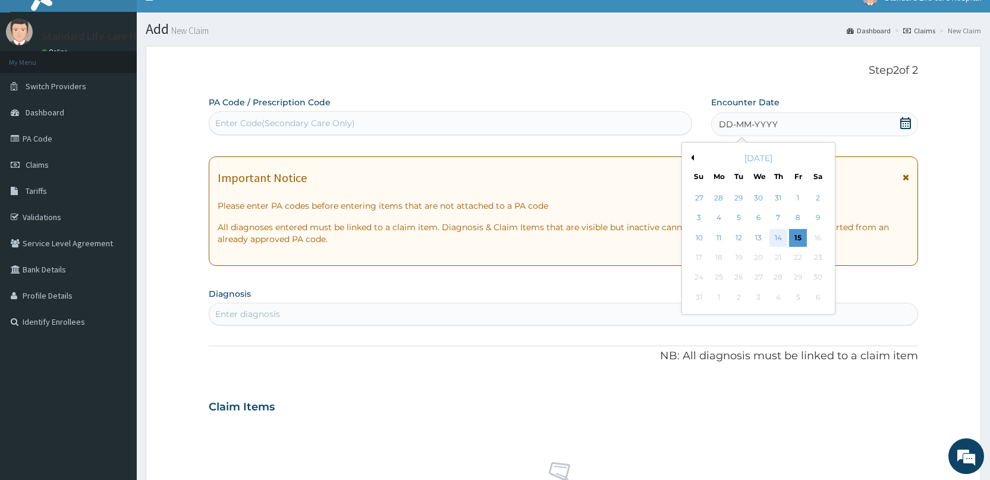
click at [775, 236] on div "14" at bounding box center [778, 238] width 18 height 18
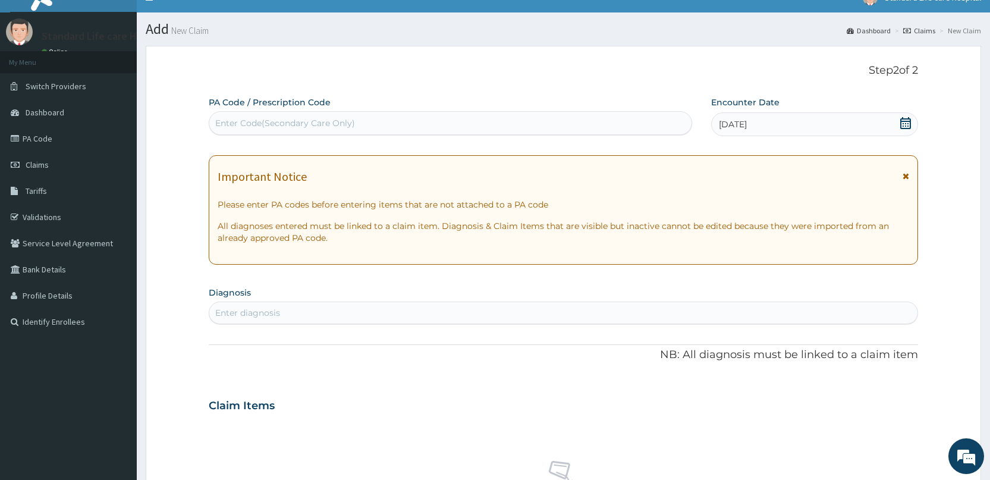
click at [539, 317] on div "Enter diagnosis" at bounding box center [563, 312] width 708 height 19
type input "malar"
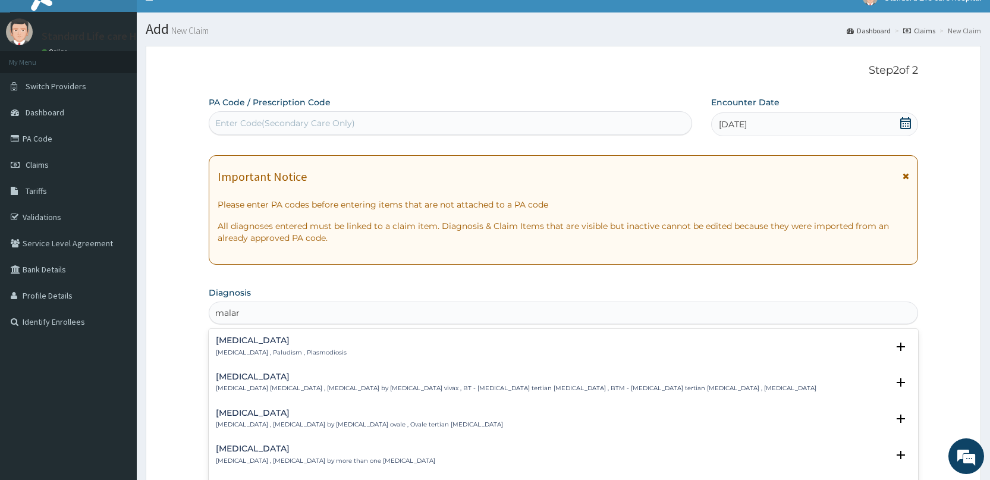
click at [351, 343] on div "[MEDICAL_DATA] [MEDICAL_DATA] , Paludism , Plasmodiosis" at bounding box center [563, 346] width 695 height 21
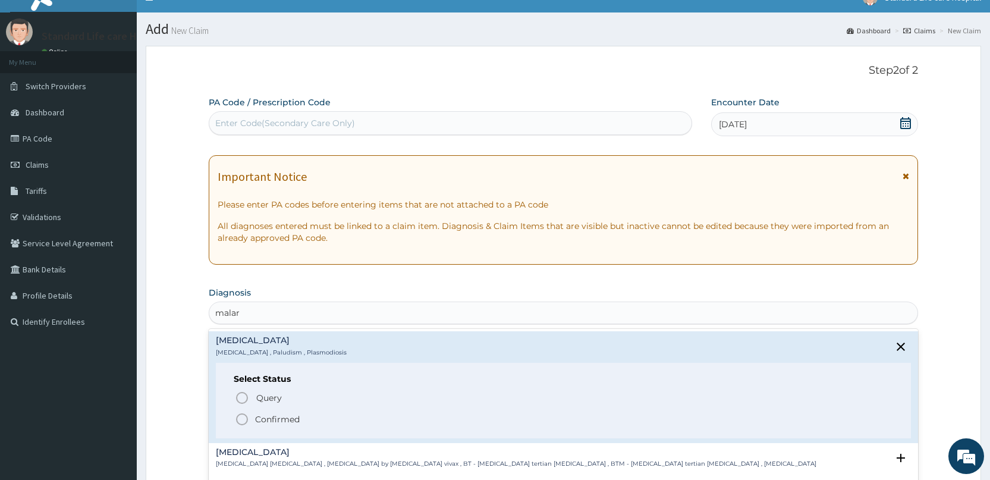
click at [287, 419] on p "Confirmed" at bounding box center [277, 419] width 45 height 12
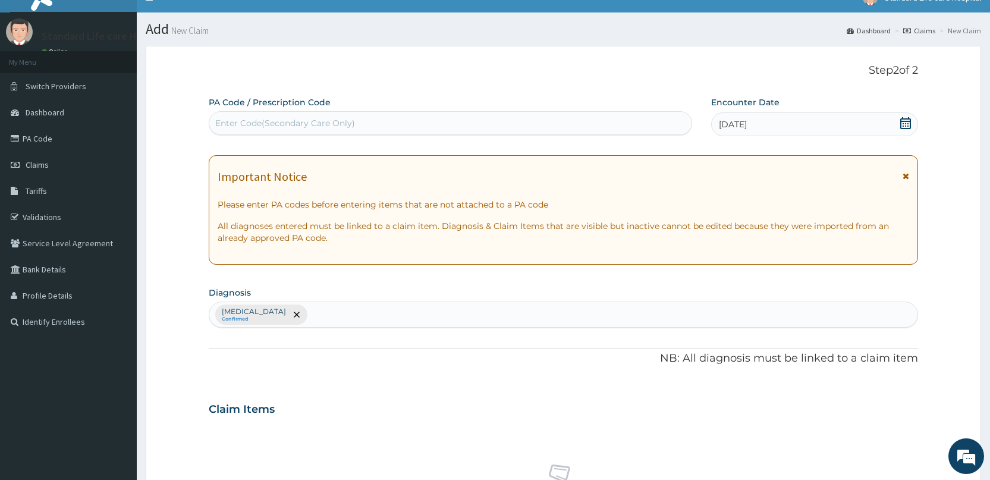
scroll to position [314, 0]
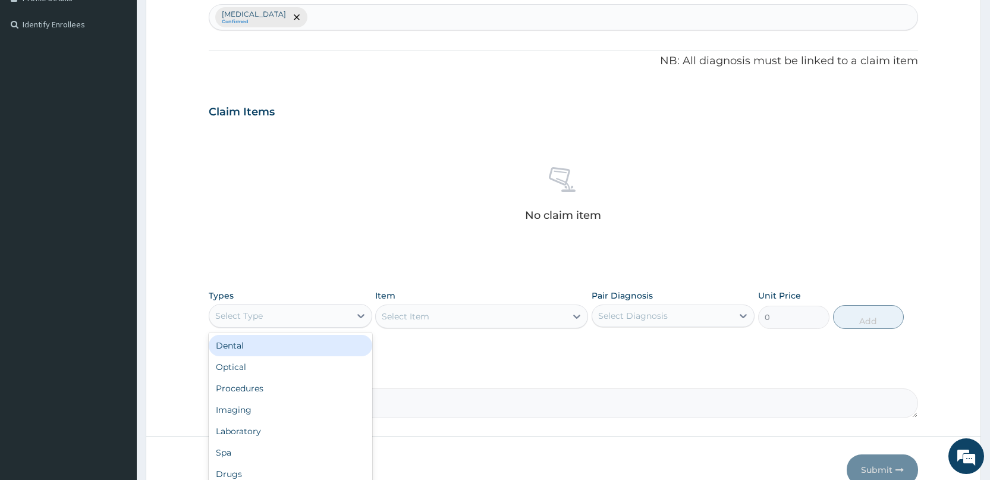
click at [311, 319] on div "Select Type" at bounding box center [279, 315] width 140 height 19
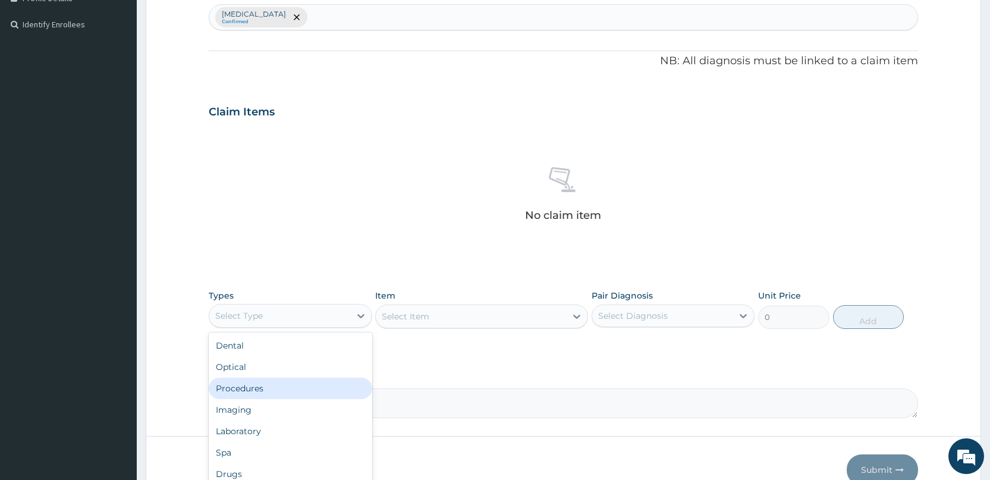
click at [254, 396] on div "Procedures" at bounding box center [290, 387] width 163 height 21
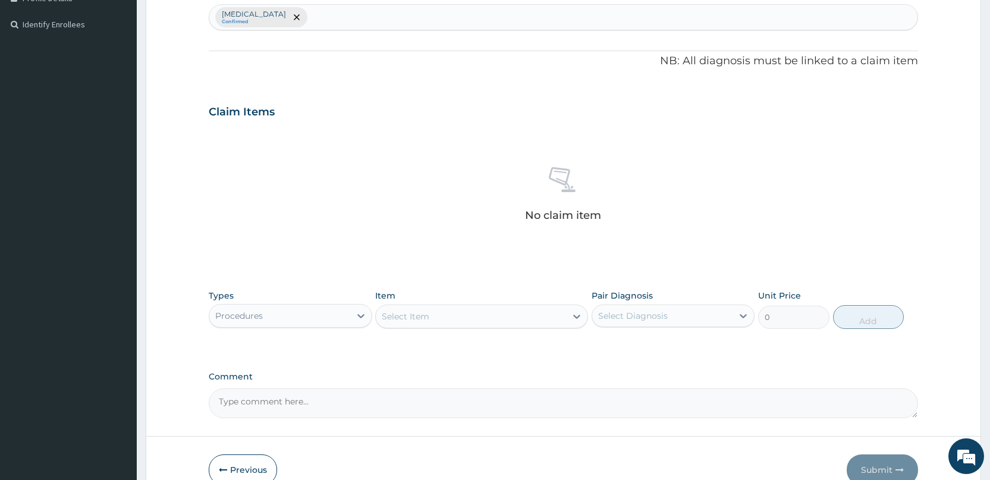
click at [418, 312] on div "Select Item" at bounding box center [406, 316] width 48 height 12
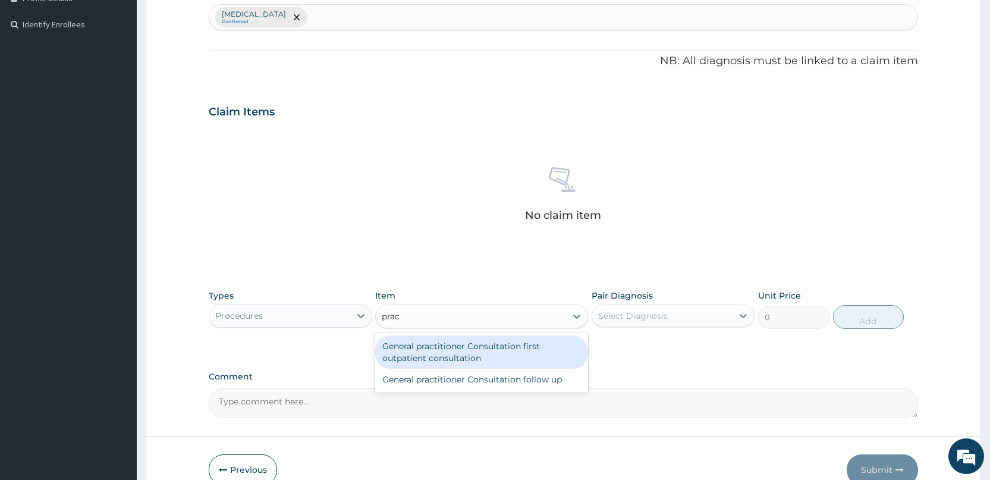
type input "pract"
click at [441, 339] on div "General practitioner Consultation first outpatient consultation" at bounding box center [481, 351] width 213 height 33
type input "3000"
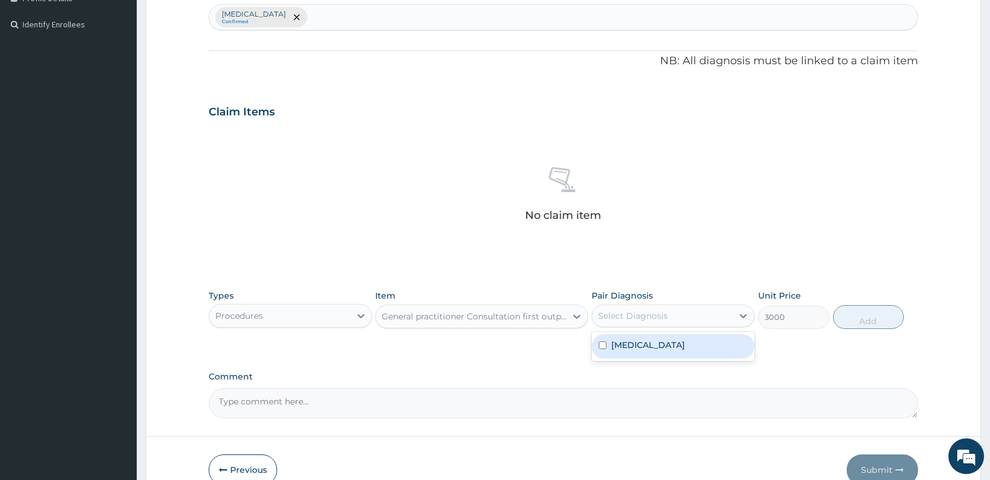
click at [628, 316] on div "Select Diagnosis" at bounding box center [633, 316] width 70 height 12
click at [628, 351] on div "[MEDICAL_DATA]" at bounding box center [672, 346] width 163 height 24
checkbox input "true"
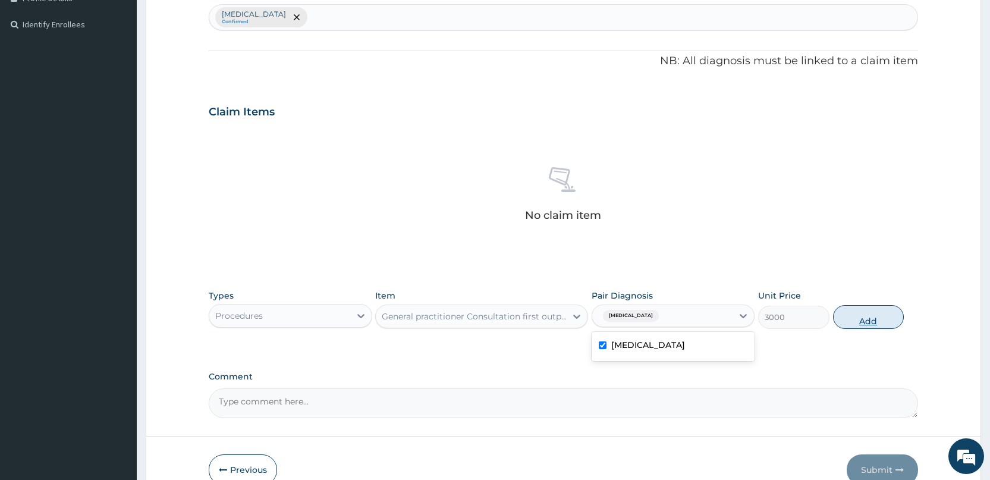
click at [873, 313] on button "Add" at bounding box center [868, 317] width 71 height 24
type input "0"
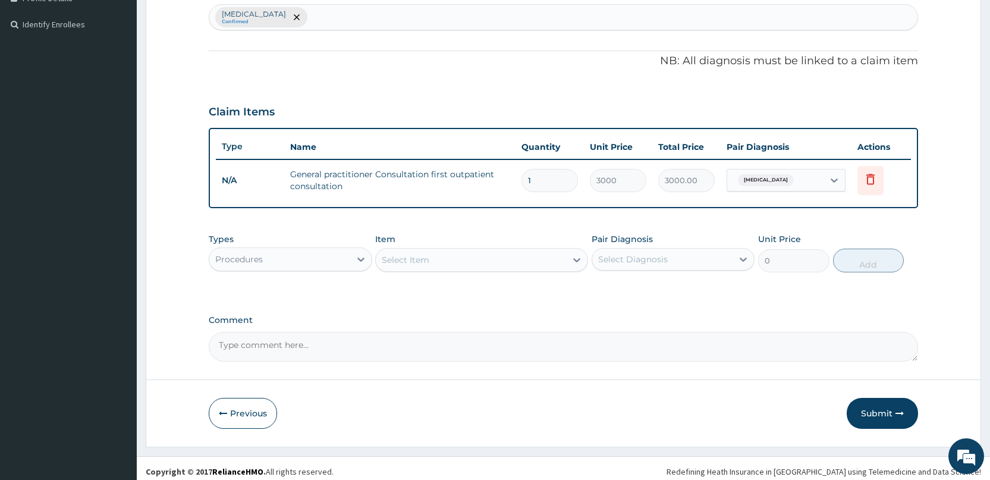
click at [493, 260] on div "Select Item" at bounding box center [471, 259] width 190 height 19
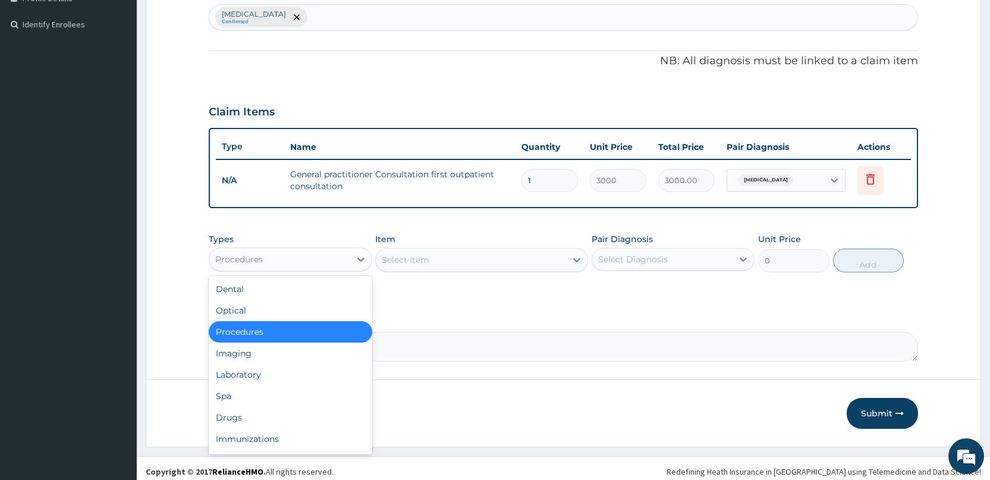
click at [339, 264] on div "Procedures" at bounding box center [279, 259] width 140 height 19
click at [284, 371] on div "Laboratory" at bounding box center [290, 374] width 163 height 21
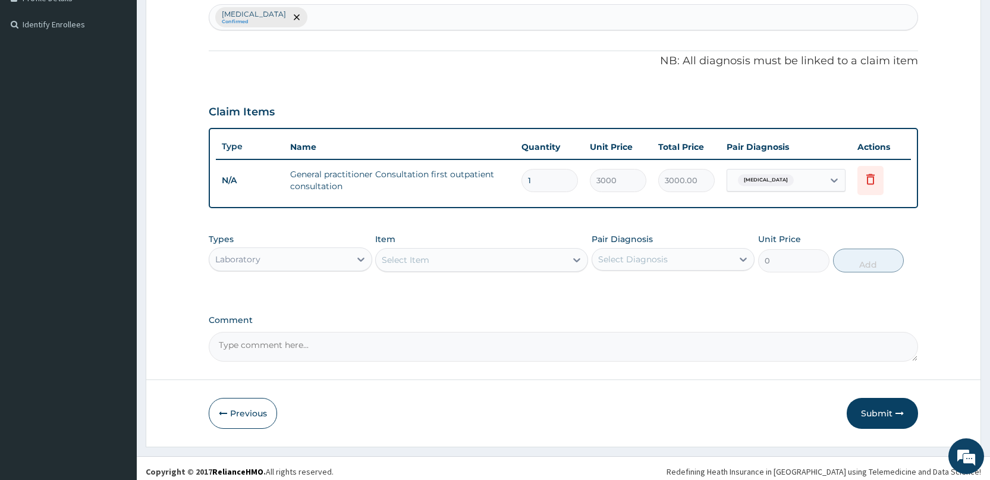
click at [451, 259] on div "Select Item" at bounding box center [471, 259] width 190 height 19
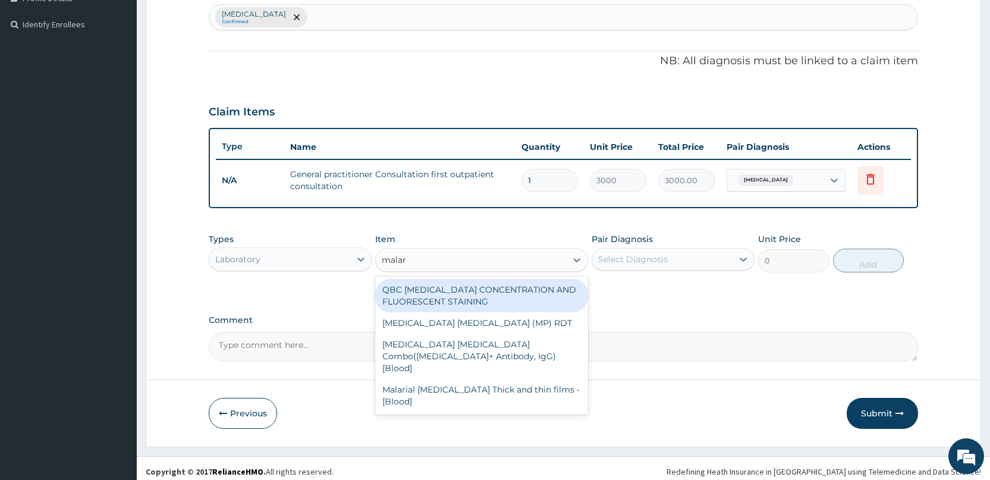
type input "malari"
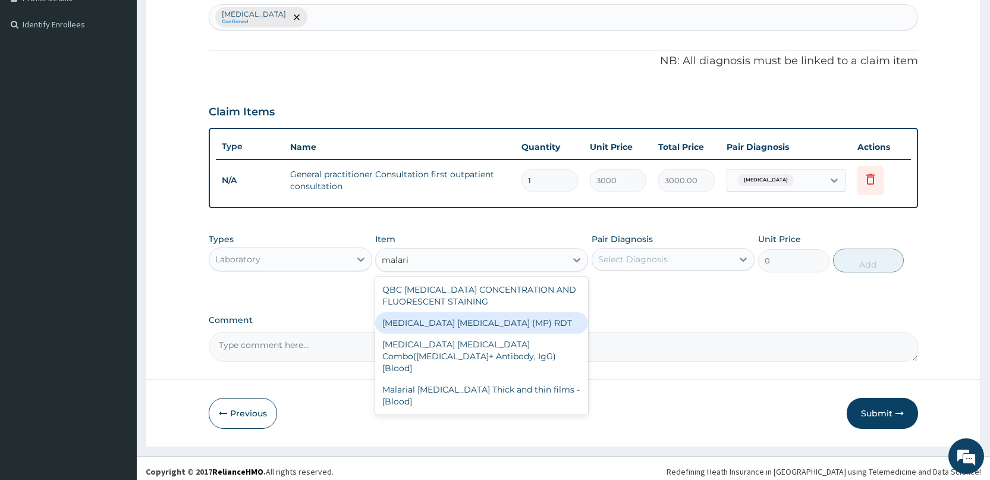
click at [433, 322] on div "[MEDICAL_DATA] [MEDICAL_DATA] (MP) RDT" at bounding box center [481, 322] width 213 height 21
type input "1500"
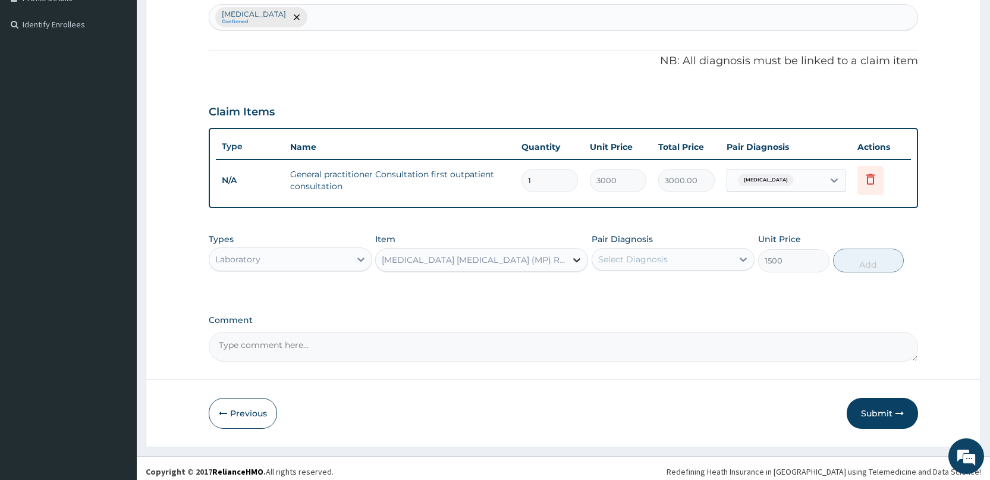
click at [583, 262] on div at bounding box center [576, 259] width 21 height 21
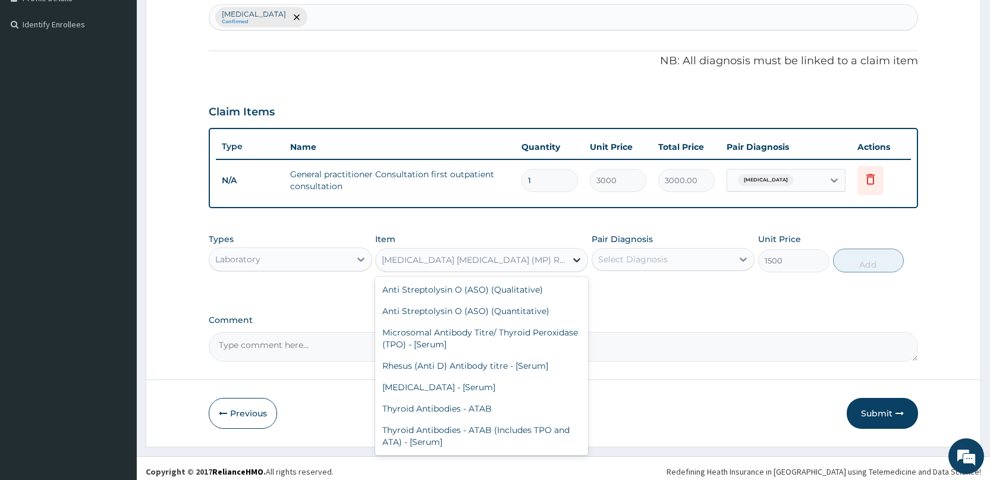
scroll to position [7533, 0]
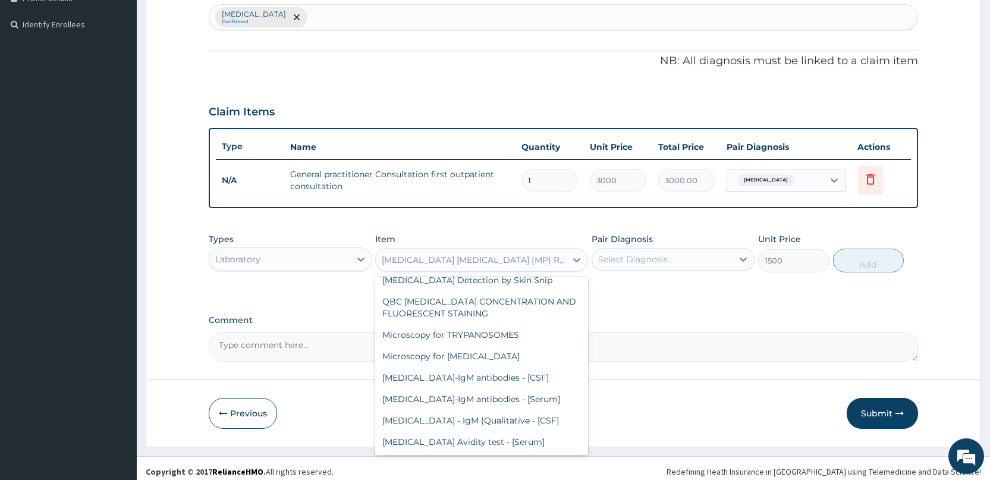
click at [599, 263] on div "Select Diagnosis" at bounding box center [633, 259] width 70 height 12
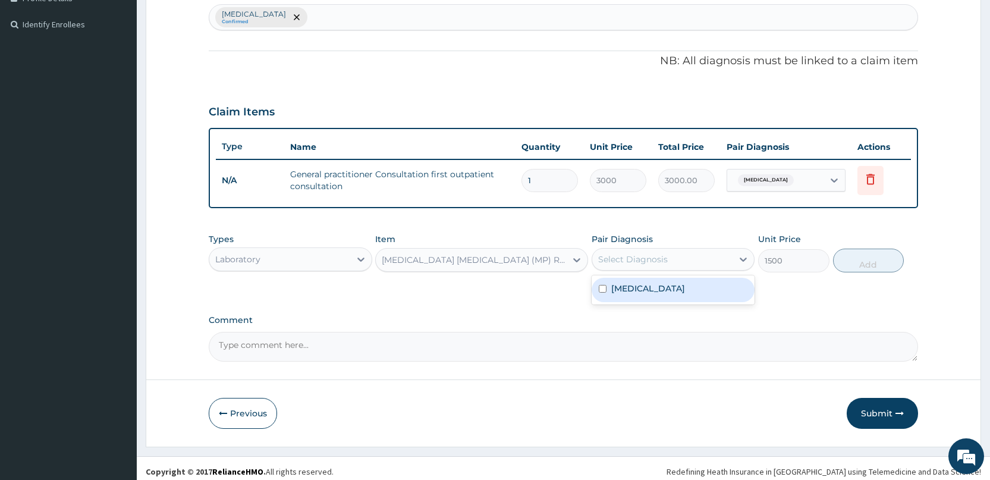
click at [609, 288] on div "[MEDICAL_DATA]" at bounding box center [672, 290] width 163 height 24
checkbox input "true"
drag, startPoint x: 887, startPoint y: 259, endPoint x: 830, endPoint y: 265, distance: 57.3
click at [886, 260] on button "Add" at bounding box center [868, 260] width 71 height 24
type input "0"
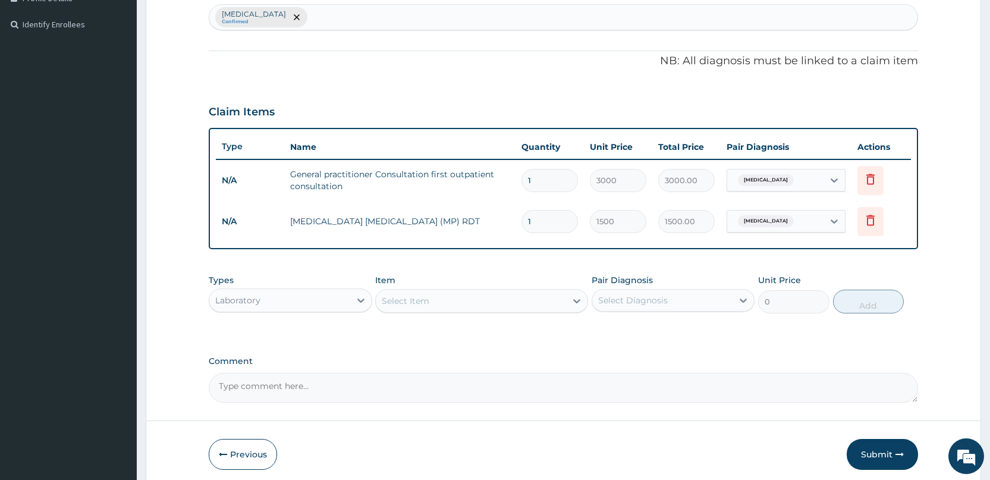
click at [462, 301] on div "Select Item" at bounding box center [471, 300] width 190 height 19
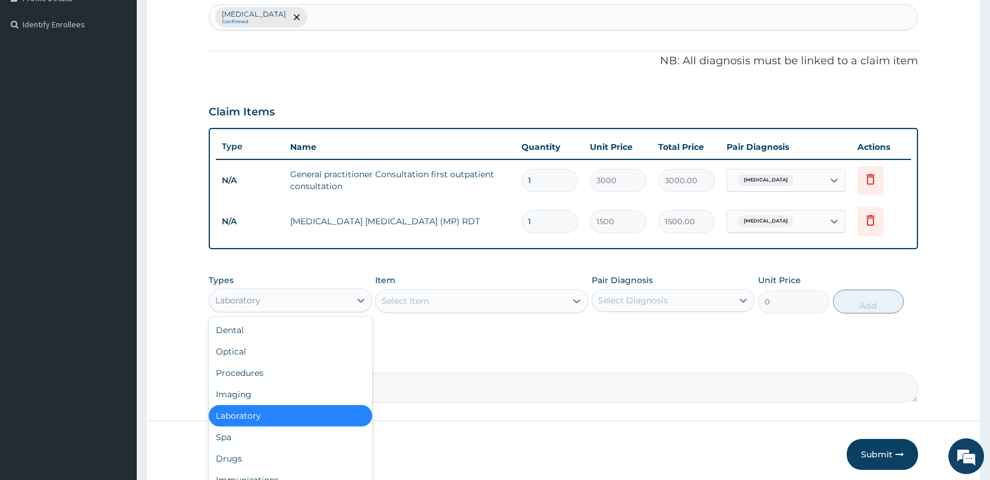
click at [329, 309] on div "Laboratory" at bounding box center [279, 300] width 140 height 19
click at [323, 457] on div "Drugs" at bounding box center [290, 458] width 163 height 21
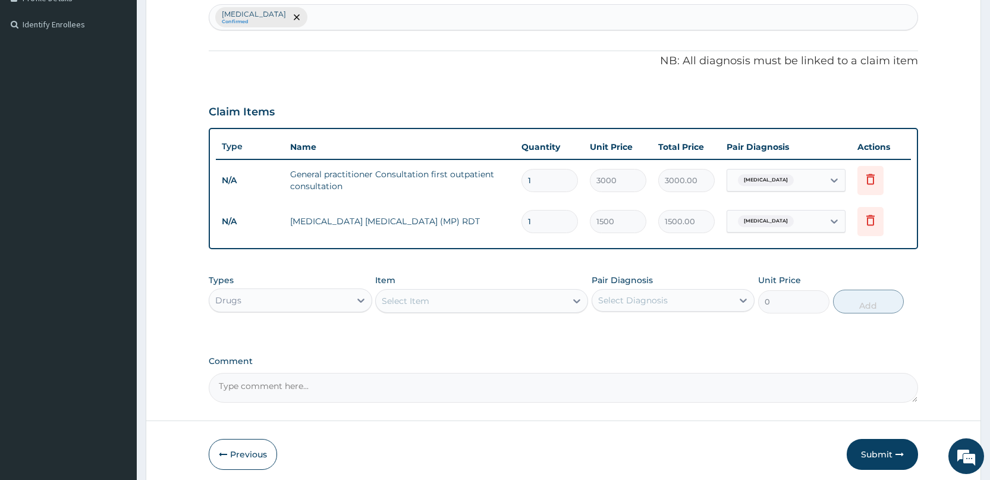
click at [429, 310] on div "Select Item" at bounding box center [471, 300] width 190 height 19
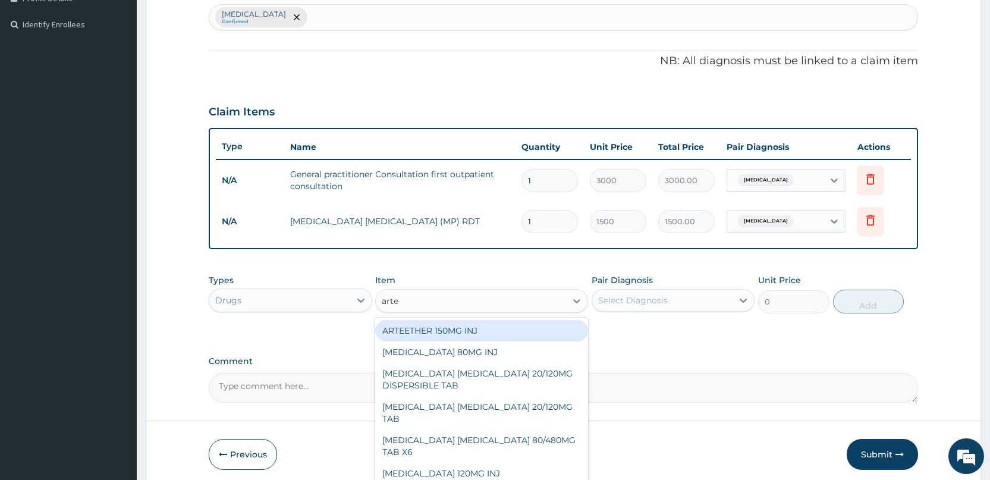
type input "artem"
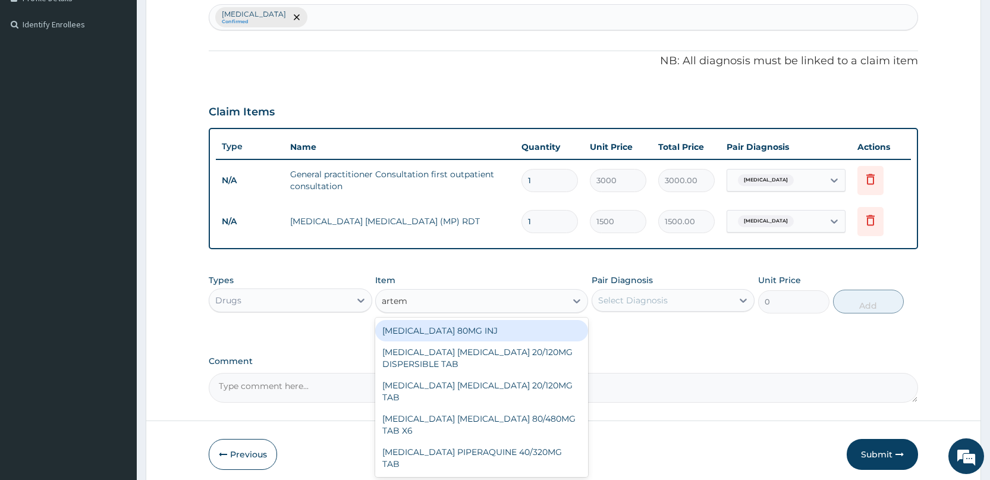
click at [447, 333] on div "[MEDICAL_DATA] 80MG INJ" at bounding box center [481, 330] width 213 height 21
type input "1400"
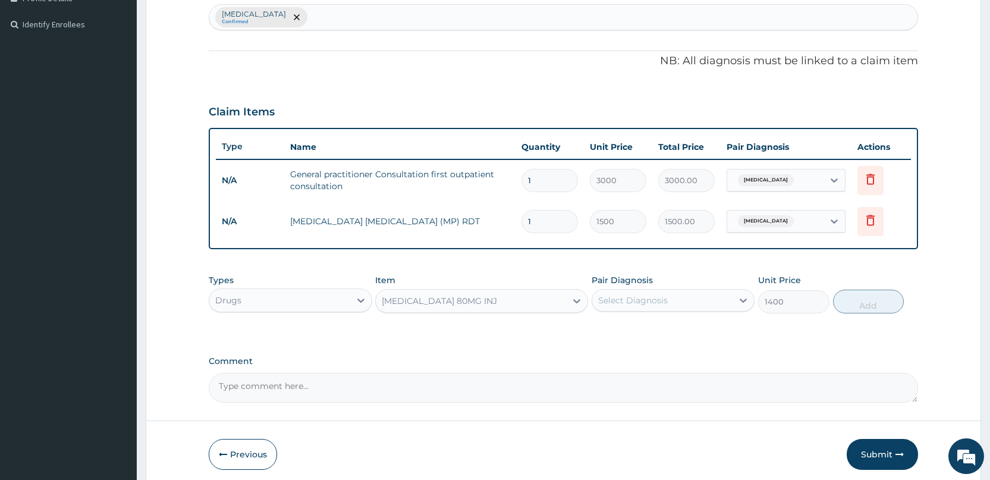
click at [630, 301] on div "Select Diagnosis" at bounding box center [633, 300] width 70 height 12
click at [633, 330] on label "[MEDICAL_DATA]" at bounding box center [648, 329] width 74 height 12
checkbox input "true"
click at [868, 306] on button "Add" at bounding box center [868, 302] width 71 height 24
type input "0"
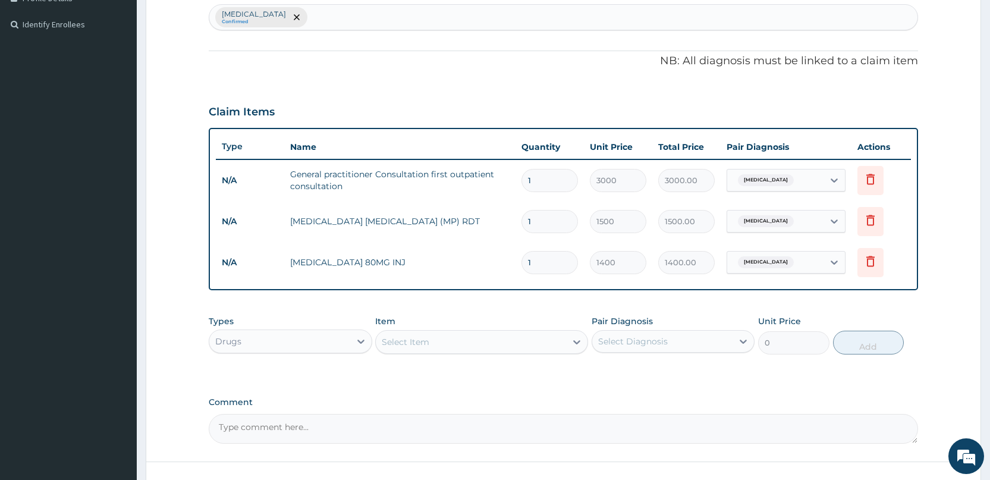
type input "0.00"
type input "6"
type input "8400.00"
type input "6"
click at [402, 332] on div "Select Item" at bounding box center [471, 341] width 190 height 19
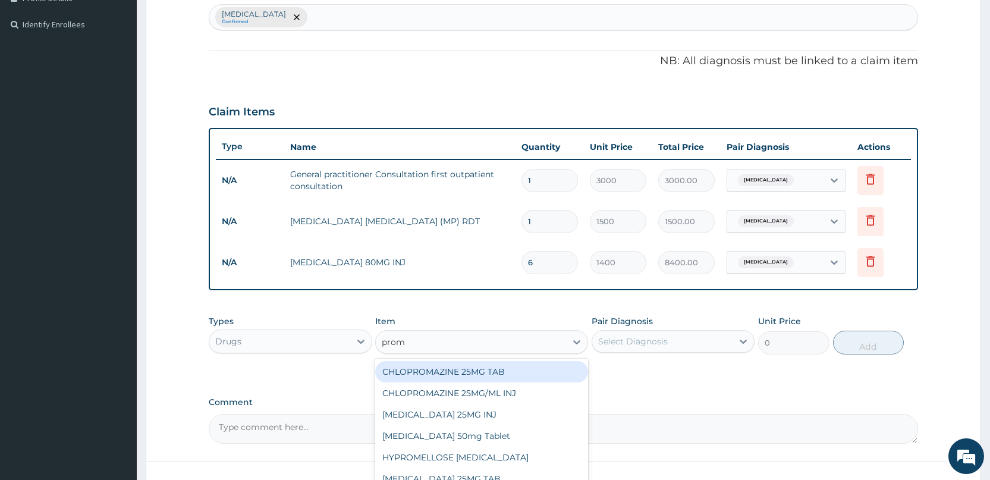
type input "prome"
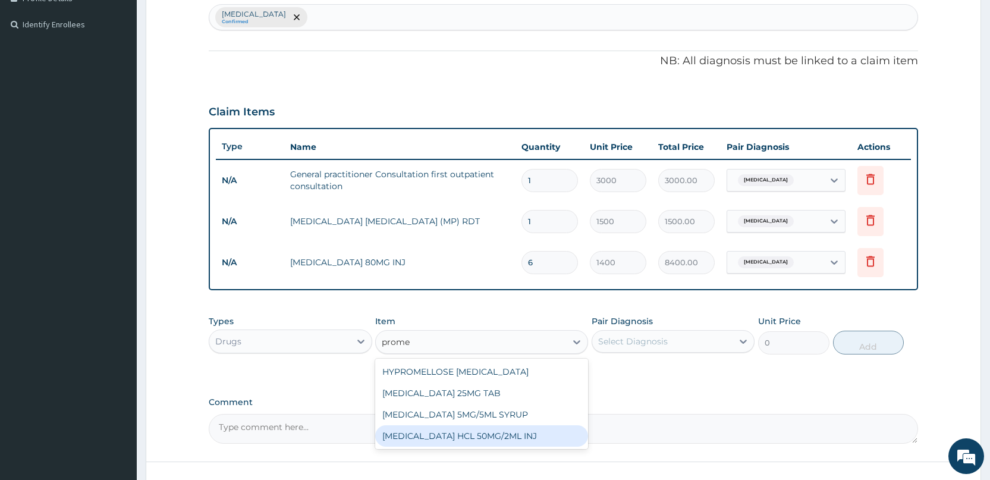
drag, startPoint x: 440, startPoint y: 432, endPoint x: 542, endPoint y: 377, distance: 115.2
click at [445, 430] on div "[MEDICAL_DATA] HCL 50MG/2ML INJ" at bounding box center [481, 435] width 213 height 21
type input "700"
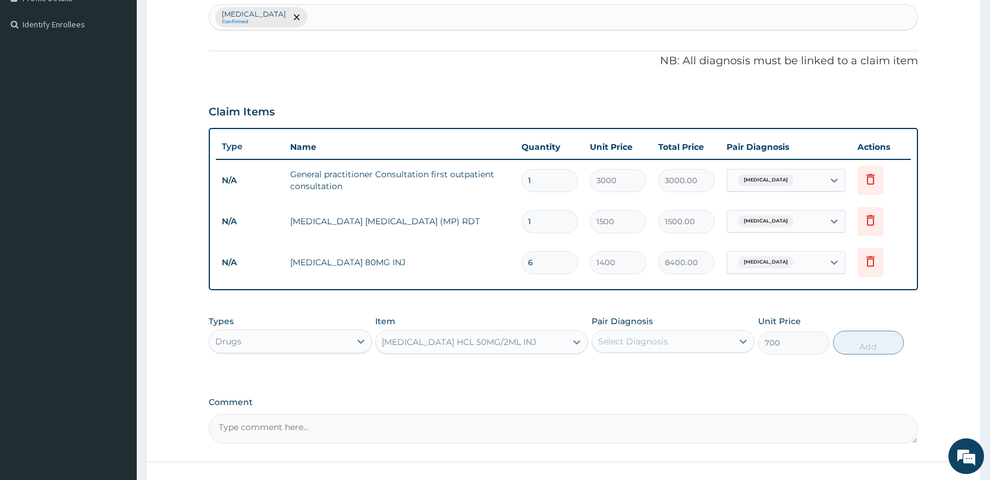
drag, startPoint x: 627, startPoint y: 343, endPoint x: 621, endPoint y: 346, distance: 6.1
click at [624, 345] on div "Select Diagnosis" at bounding box center [633, 341] width 70 height 12
click at [624, 372] on label "[MEDICAL_DATA]" at bounding box center [648, 370] width 74 height 12
checkbox input "true"
click at [871, 331] on button "Add" at bounding box center [868, 343] width 71 height 24
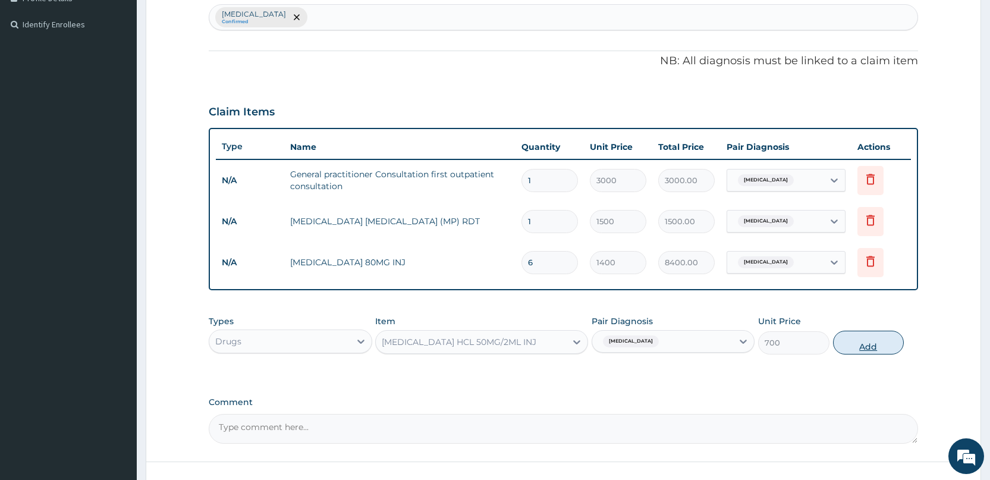
type input "0"
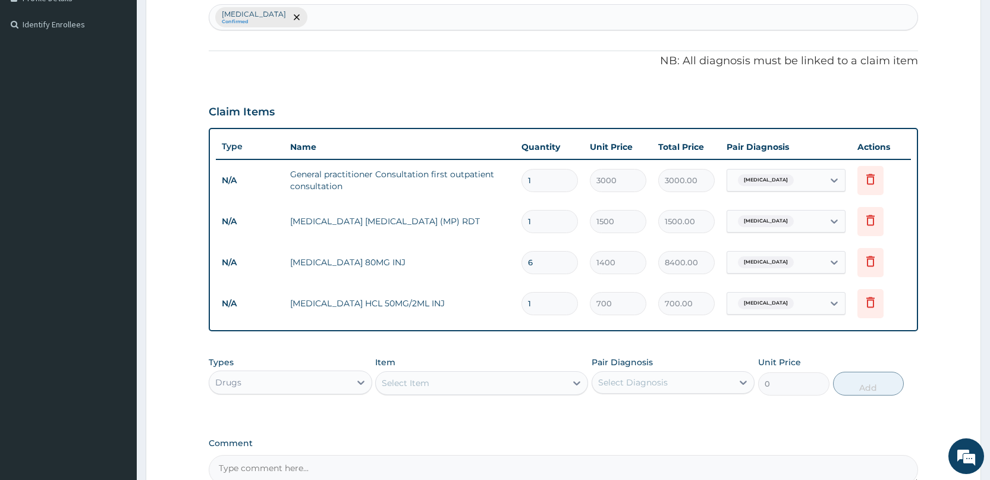
type input "0.00"
type input "3"
type input "2100.00"
type input "3"
click at [498, 393] on div "Select Item" at bounding box center [481, 383] width 213 height 24
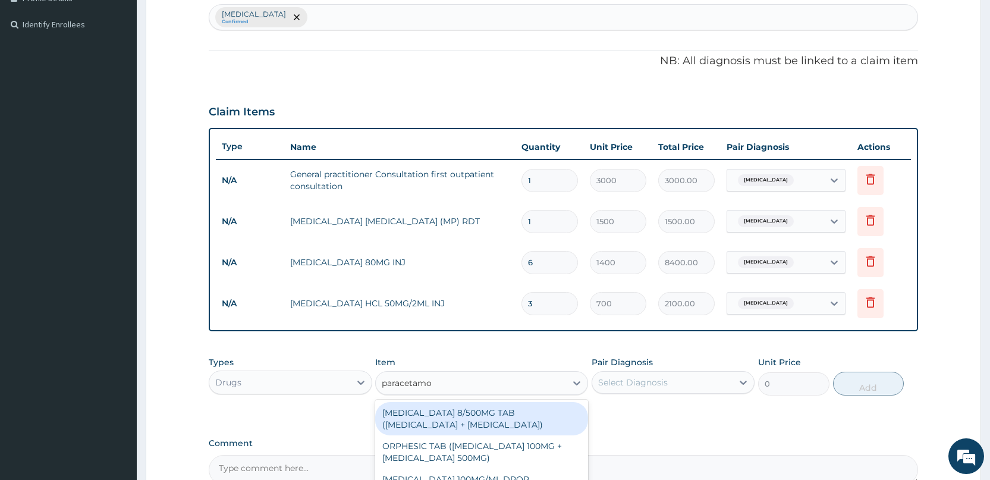
type input "[MEDICAL_DATA]"
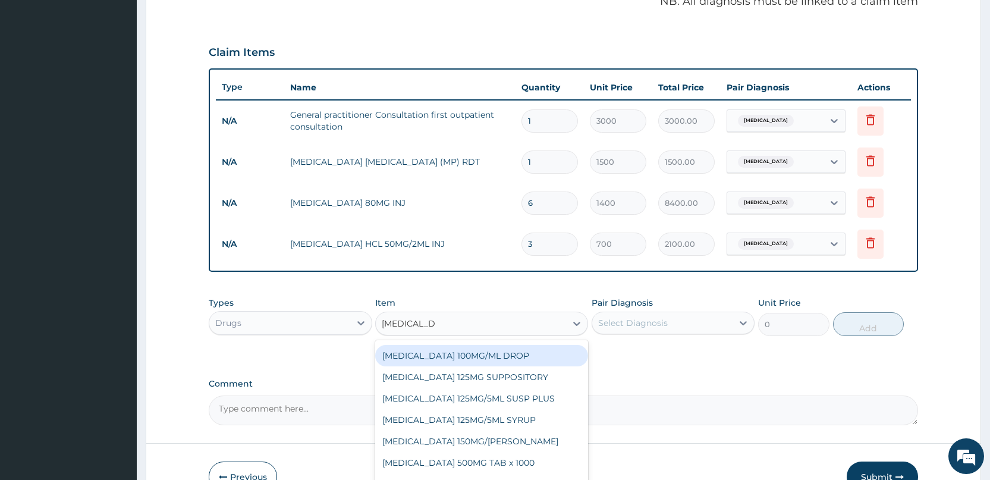
scroll to position [444, 0]
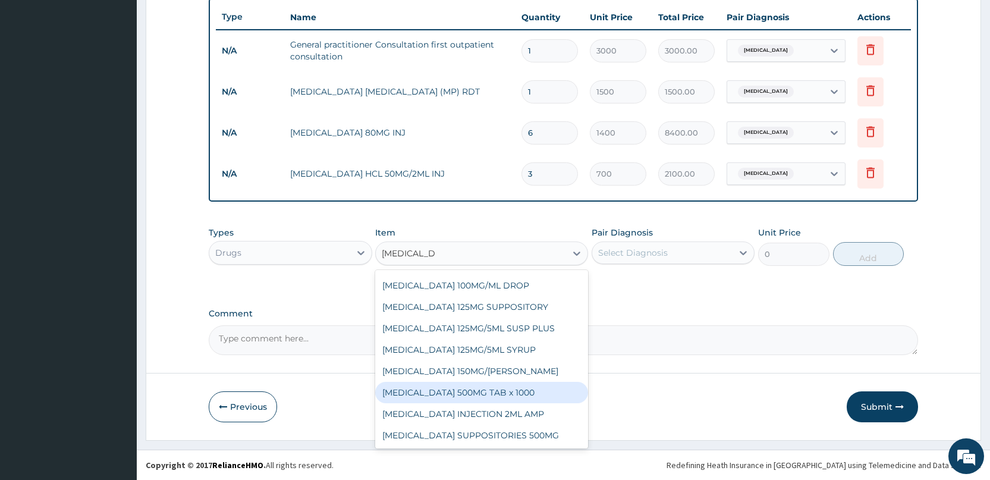
click at [457, 400] on div "[MEDICAL_DATA] 500MG TAB x 1000" at bounding box center [481, 392] width 213 height 21
type input "11.025"
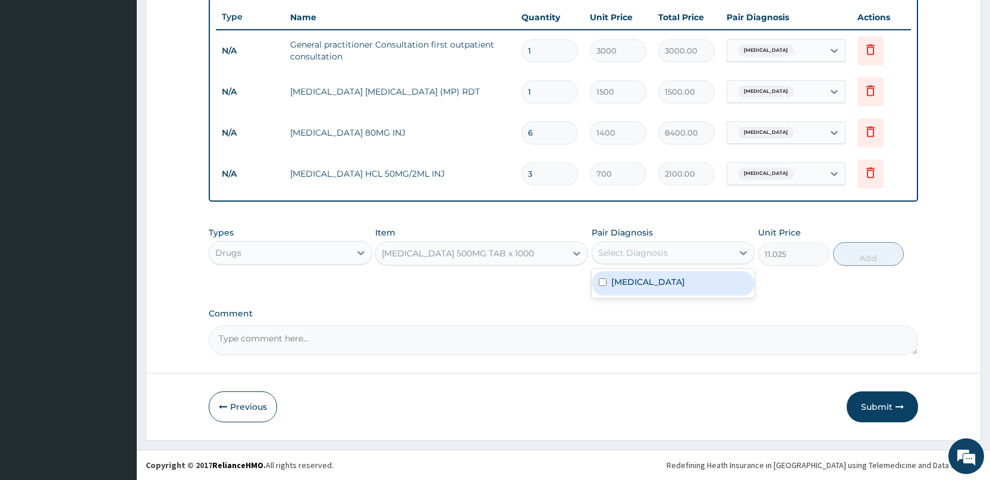
click at [643, 245] on div "Select Diagnosis" at bounding box center [662, 252] width 140 height 19
click at [643, 292] on div "[MEDICAL_DATA]" at bounding box center [672, 283] width 163 height 24
checkbox input "true"
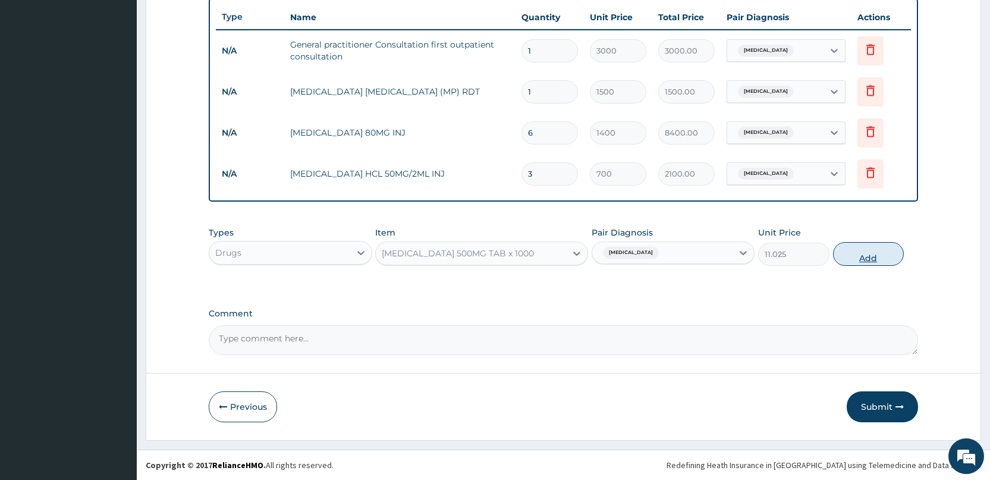
click at [852, 262] on button "Add" at bounding box center [868, 254] width 71 height 24
type input "0"
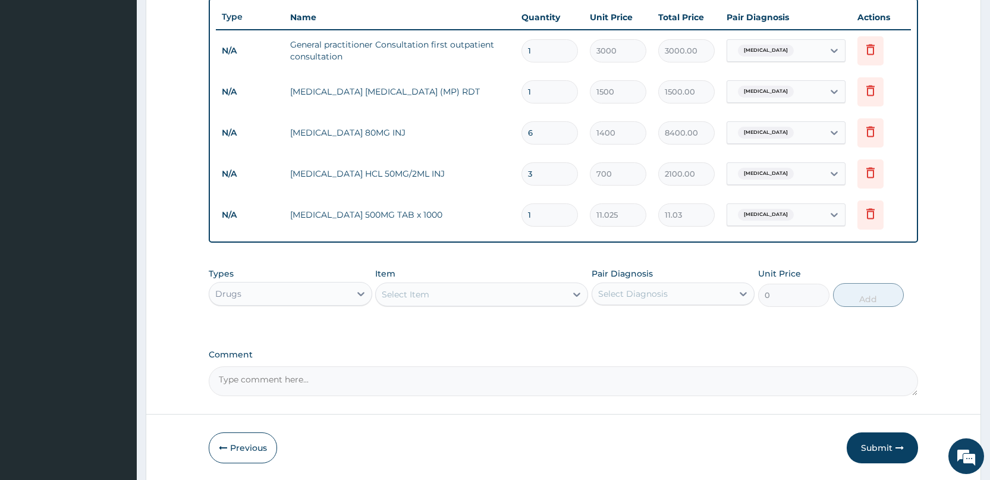
type input "0.00"
type input "1"
type input "11.03"
type input "0.00"
type input "1"
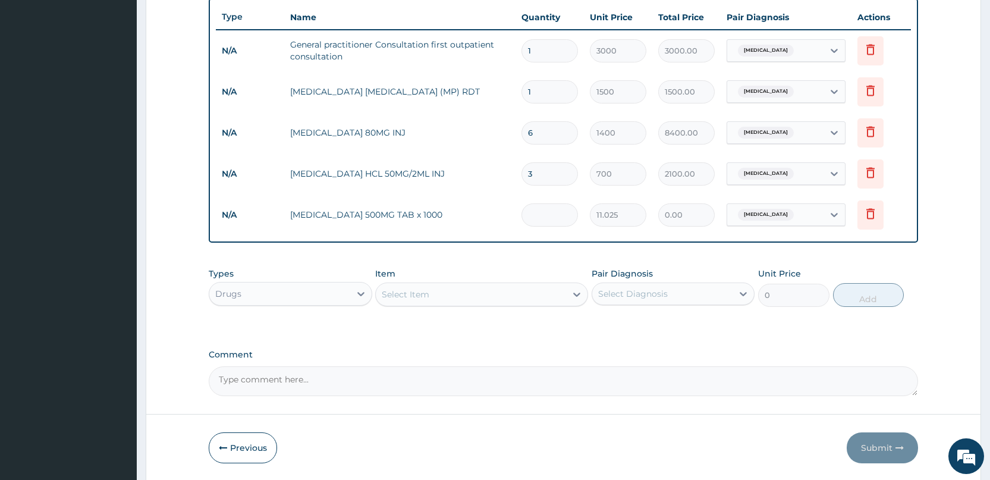
type input "11.03"
type input "18"
type input "198.45"
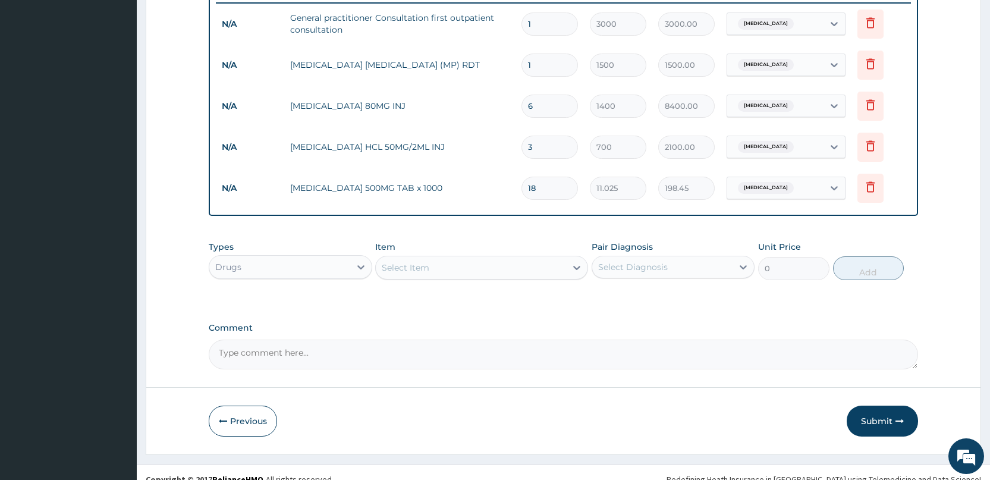
scroll to position [485, 0]
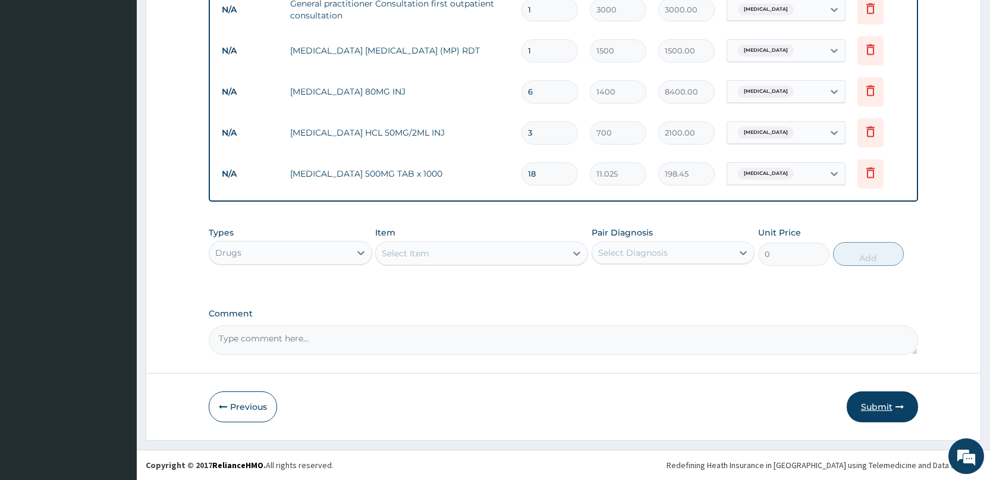
type input "18"
click at [873, 405] on button "Submit" at bounding box center [882, 406] width 71 height 31
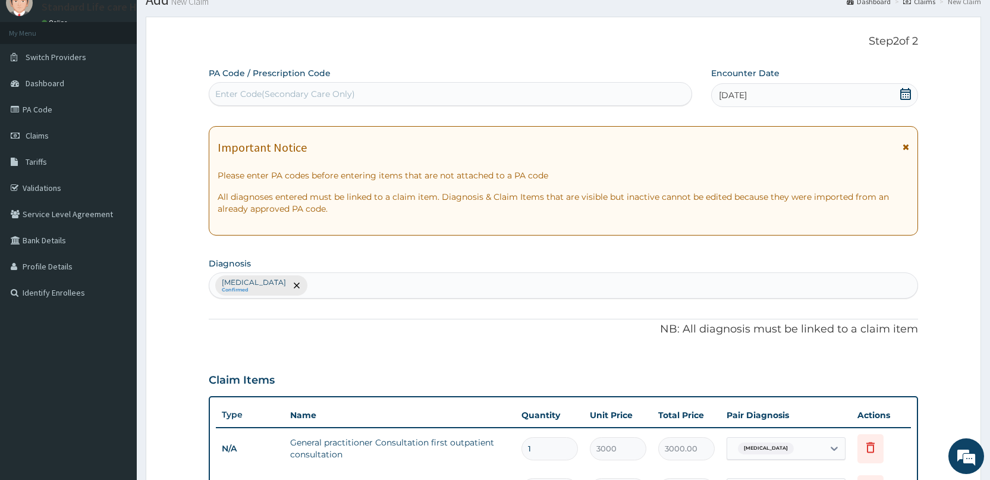
scroll to position [59, 0]
